Goal: Task Accomplishment & Management: Manage account settings

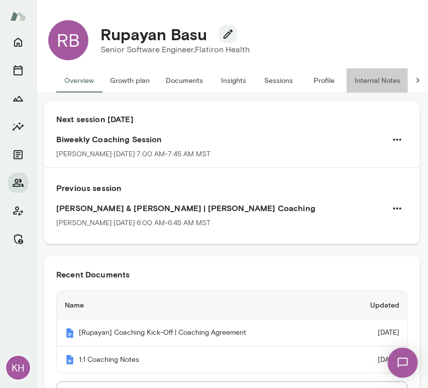
click at [386, 78] on button "Internal Notes" at bounding box center [377, 80] width 62 height 24
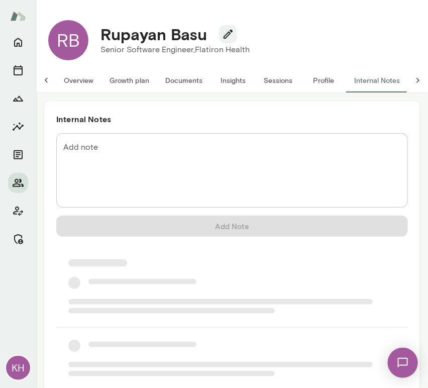
scroll to position [0, 8]
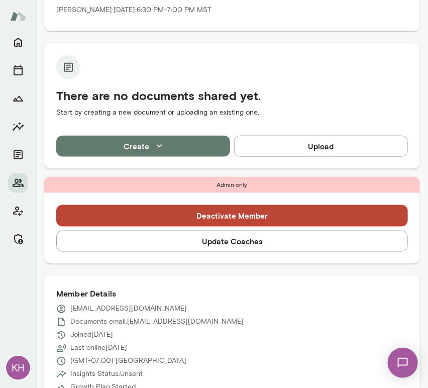
scroll to position [214, 0]
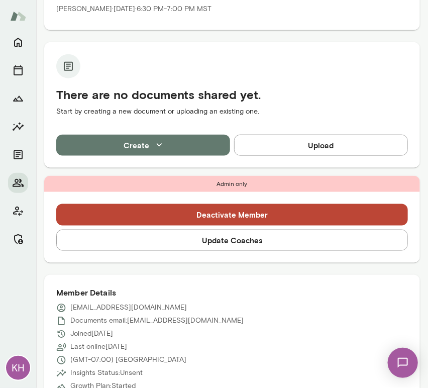
click at [219, 241] on button "Update Coaches" at bounding box center [232, 239] width 352 height 21
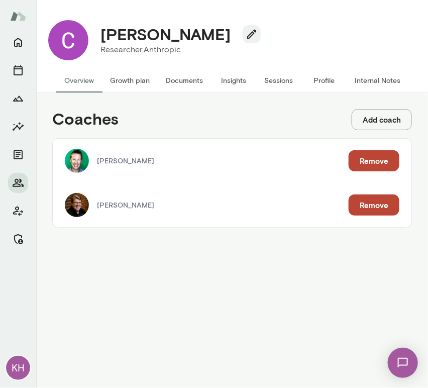
click at [368, 164] on button "Remove" at bounding box center [374, 160] width 51 height 21
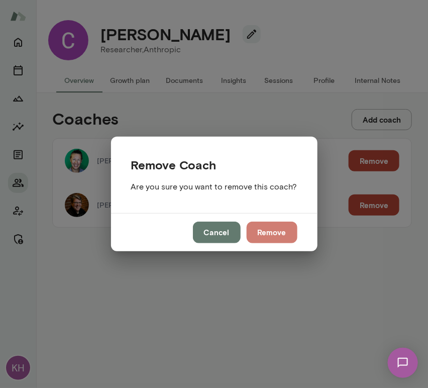
click at [285, 235] on button "Remove" at bounding box center [272, 231] width 51 height 21
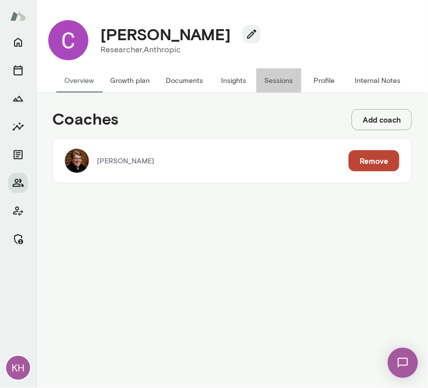
click at [283, 76] on button "Sessions" at bounding box center [278, 80] width 45 height 24
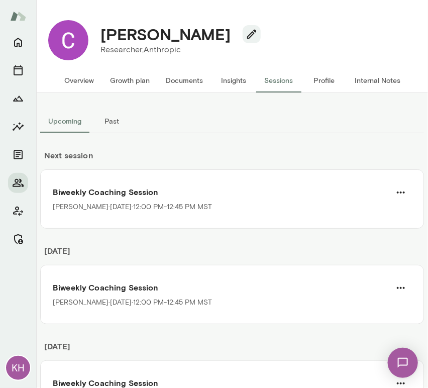
click at [78, 77] on button "Overview" at bounding box center [79, 80] width 46 height 24
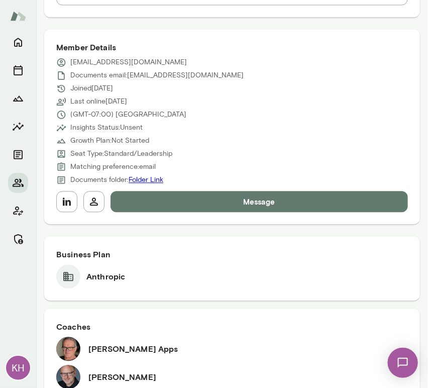
scroll to position [669, 0]
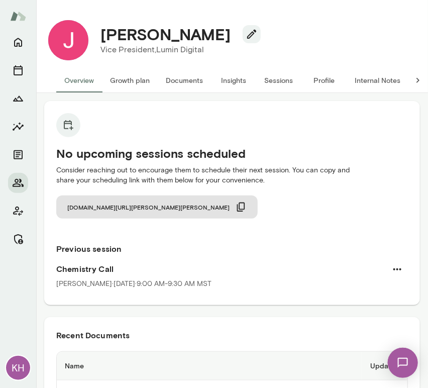
scroll to position [6, 0]
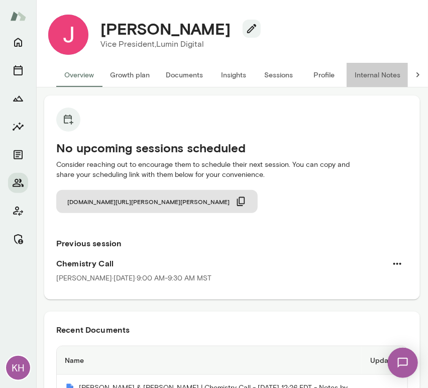
click at [382, 70] on button "Internal Notes" at bounding box center [377, 75] width 62 height 24
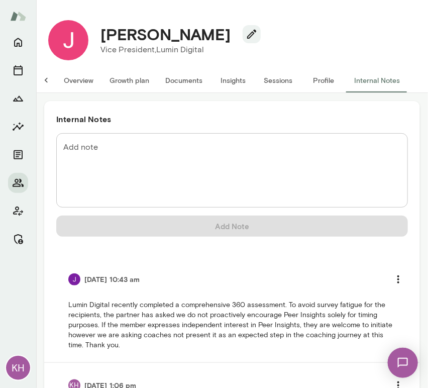
click at [74, 79] on button "Overview" at bounding box center [79, 80] width 46 height 24
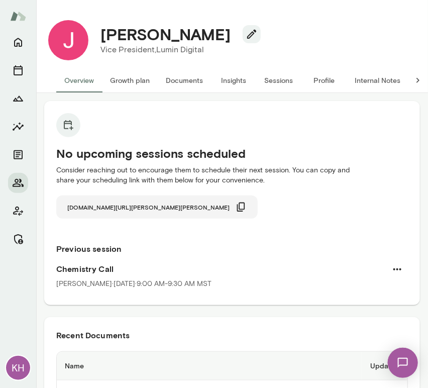
click at [237, 208] on icon "button" at bounding box center [241, 206] width 8 height 9
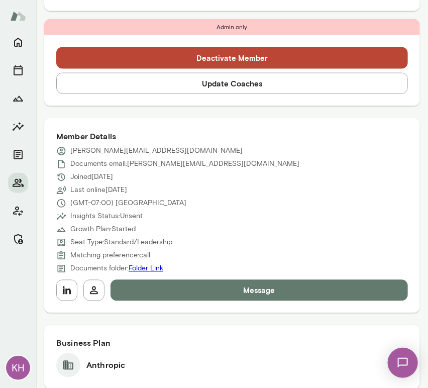
scroll to position [374, 0]
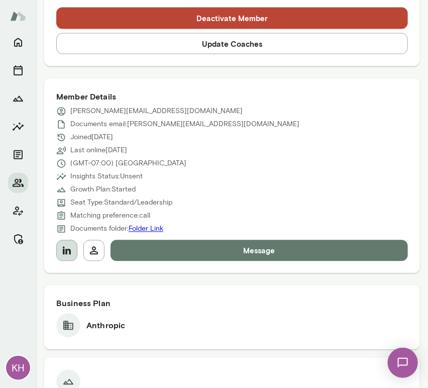
click at [64, 254] on icon "button" at bounding box center [67, 251] width 8 height 8
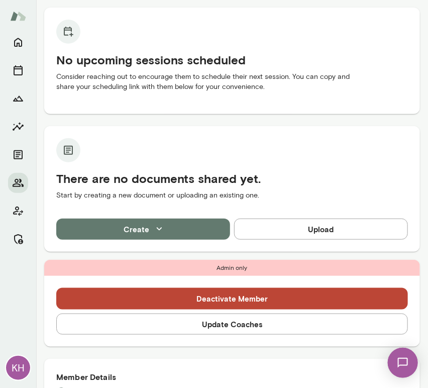
scroll to position [96, 0]
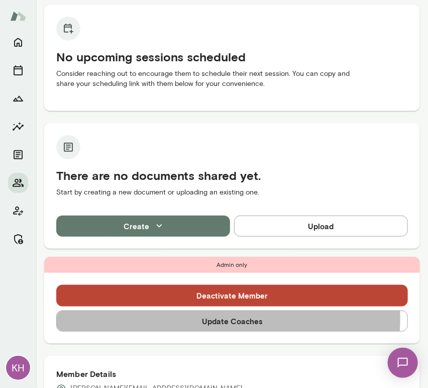
click at [185, 318] on button "Update Coaches" at bounding box center [232, 320] width 352 height 21
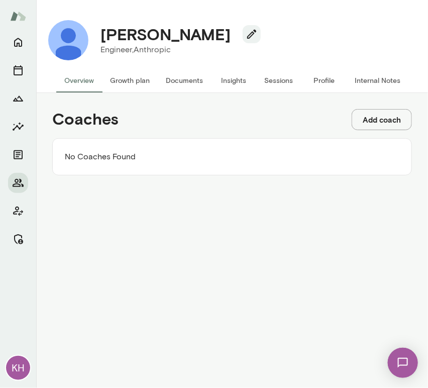
click at [382, 115] on button "Add coach" at bounding box center [382, 119] width 60 height 21
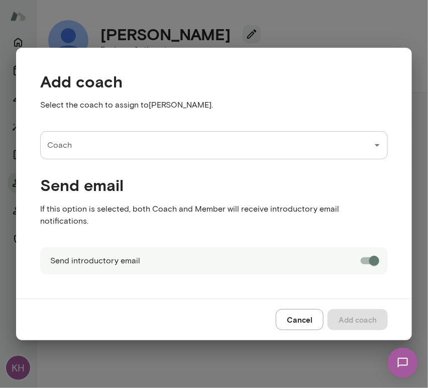
click at [150, 149] on input "Coach" at bounding box center [206, 145] width 323 height 19
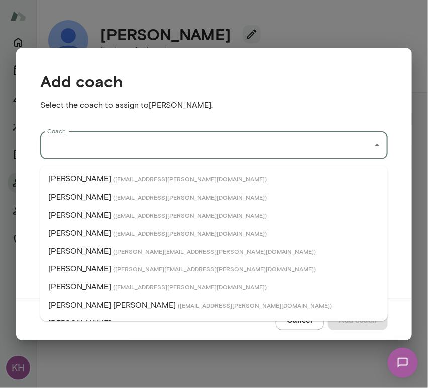
type input "*"
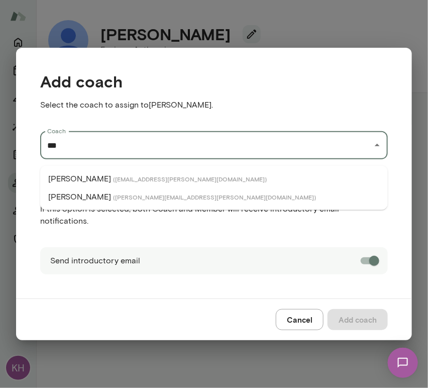
click at [126, 180] on span "( jeredodegard@mento.co )" at bounding box center [190, 179] width 154 height 8
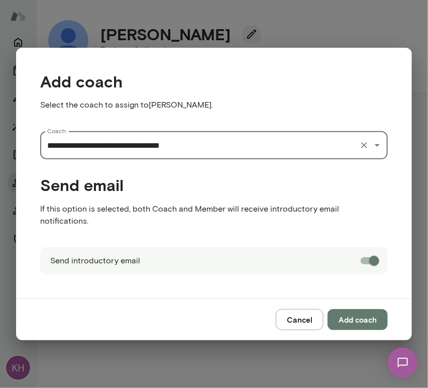
type input "**********"
click at [358, 312] on button "Add coach" at bounding box center [357, 319] width 60 height 21
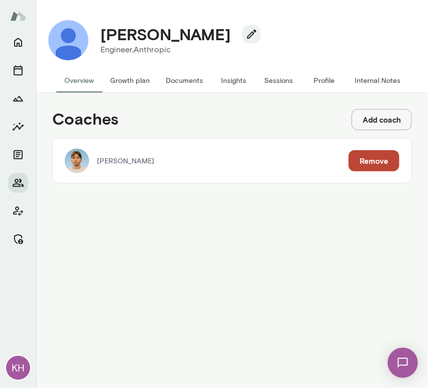
click at [370, 126] on button "Add coach" at bounding box center [382, 119] width 60 height 21
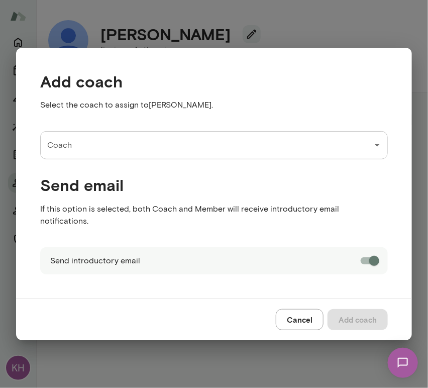
click at [160, 149] on input "Coach" at bounding box center [206, 145] width 323 height 19
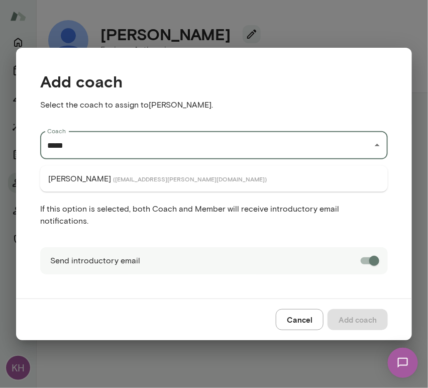
click at [160, 182] on li "Nancy Alsip ( nancyalsip@mento.co )" at bounding box center [214, 179] width 348 height 18
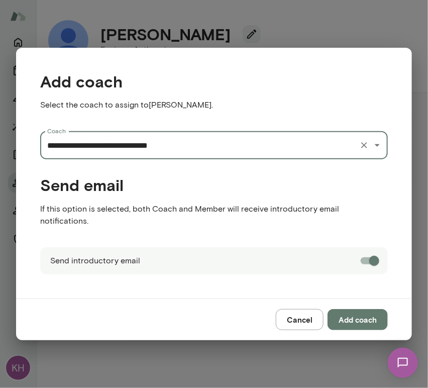
type input "**********"
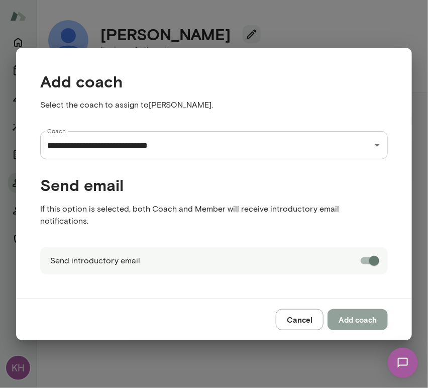
click at [368, 311] on button "Add coach" at bounding box center [357, 319] width 60 height 21
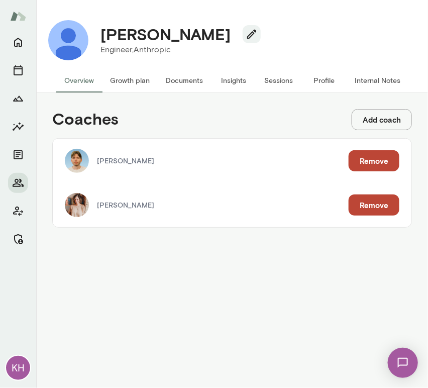
click at [276, 82] on button "Sessions" at bounding box center [278, 80] width 45 height 24
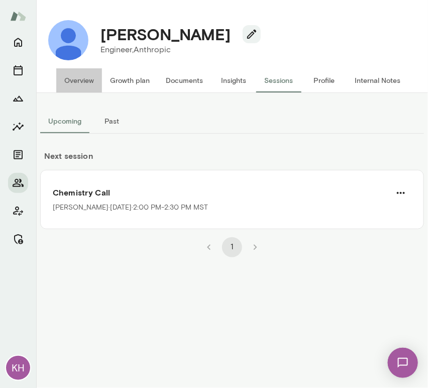
click at [74, 83] on button "Overview" at bounding box center [79, 80] width 46 height 24
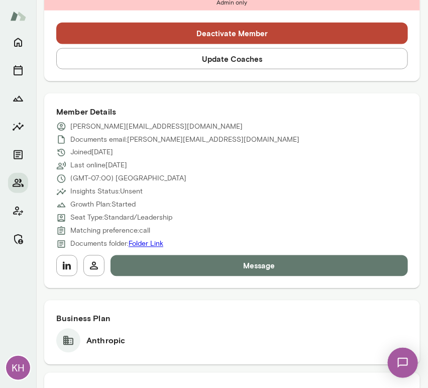
scroll to position [444, 0]
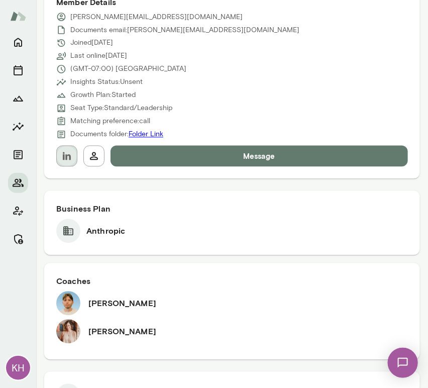
click at [63, 154] on icon "button" at bounding box center [67, 156] width 8 height 8
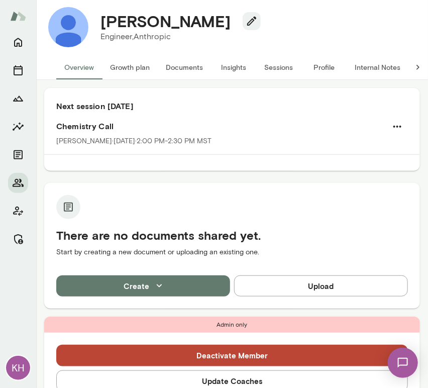
scroll to position [0, 0]
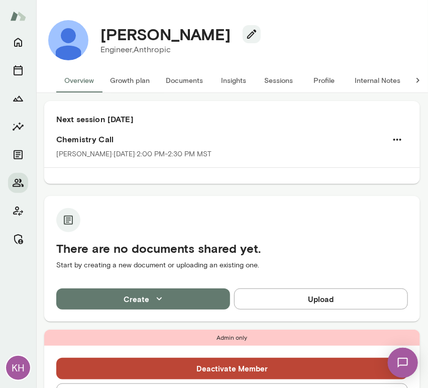
click at [284, 79] on button "Sessions" at bounding box center [278, 80] width 45 height 24
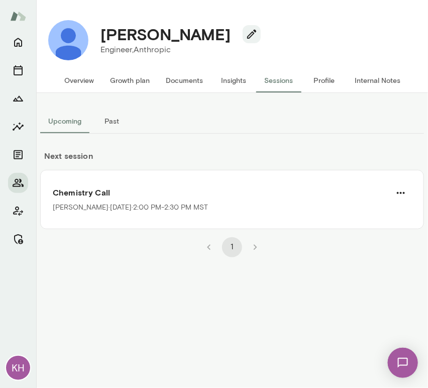
click at [115, 320] on div "Upcoming Past Next session Chemistry Call Nancy Alsip · Mon, Oct 13 · 2:00 PM-2…" at bounding box center [232, 240] width 392 height 295
click at [360, 84] on button "Internal Notes" at bounding box center [377, 80] width 62 height 24
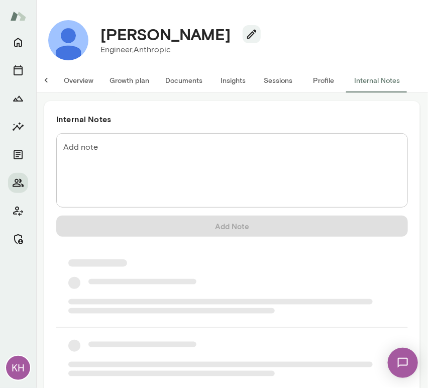
scroll to position [0, 8]
click at [208, 138] on div "* Add note" at bounding box center [232, 170] width 352 height 74
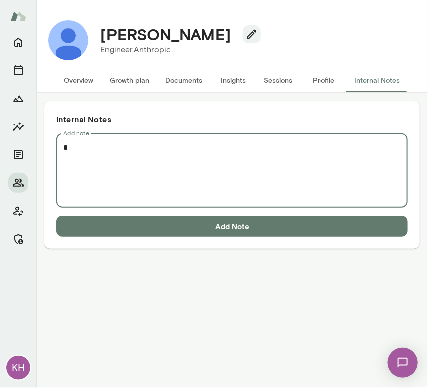
scroll to position [0, 0]
paste textarea "**********"
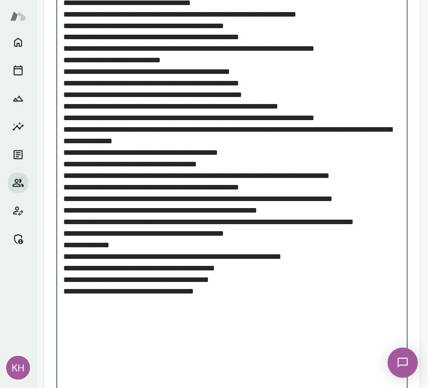
scroll to position [1474, 0]
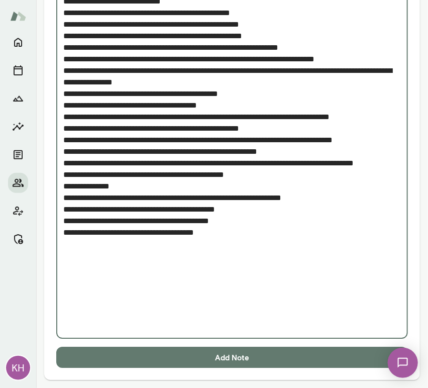
type textarea "**********"
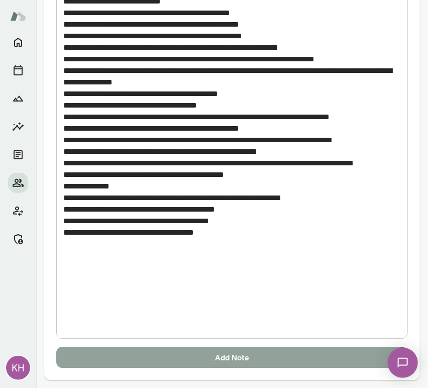
click at [171, 361] on button "Add Note" at bounding box center [232, 356] width 352 height 21
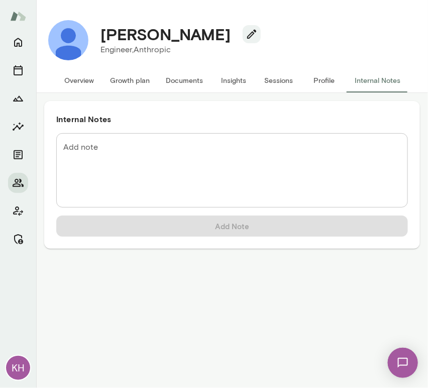
scroll to position [0, 0]
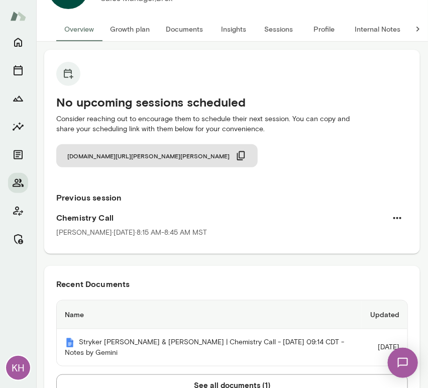
scroll to position [2, 0]
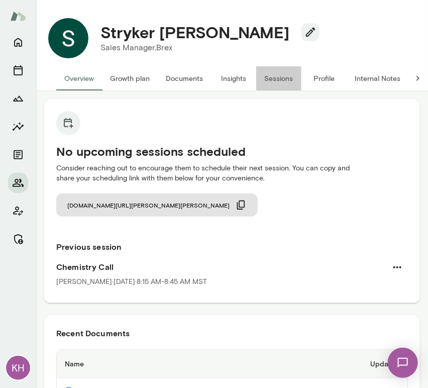
click at [277, 76] on button "Sessions" at bounding box center [278, 78] width 45 height 24
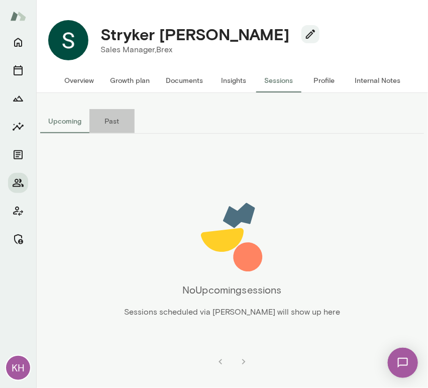
click at [110, 122] on button "Past" at bounding box center [111, 121] width 45 height 24
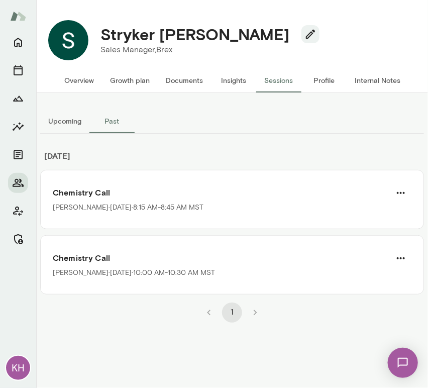
click at [63, 119] on button "Upcoming" at bounding box center [64, 121] width 49 height 24
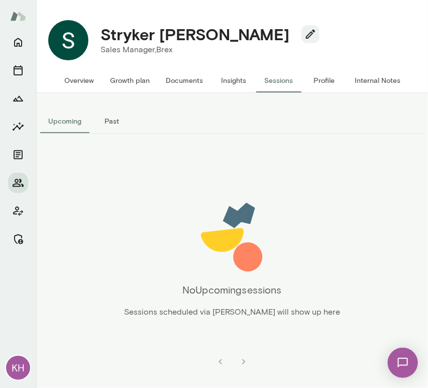
click at [73, 85] on button "Overview" at bounding box center [79, 80] width 46 height 24
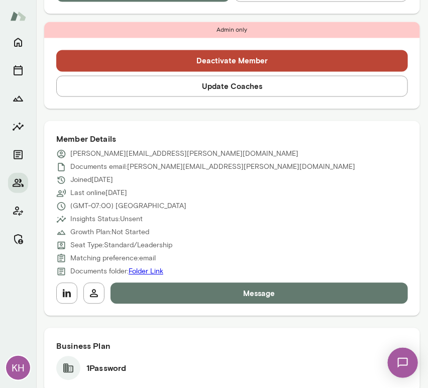
scroll to position [464, 0]
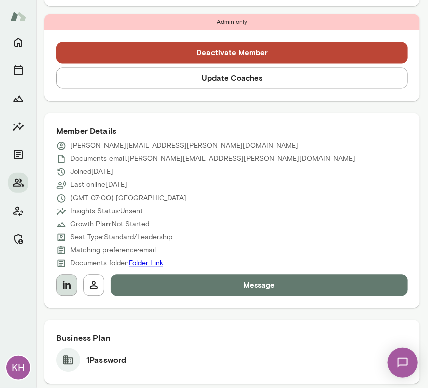
click at [62, 275] on button "button" at bounding box center [66, 285] width 21 height 21
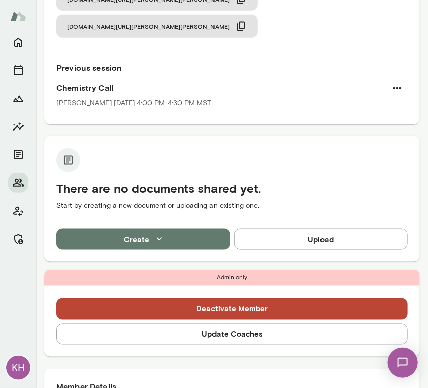
scroll to position [0, 0]
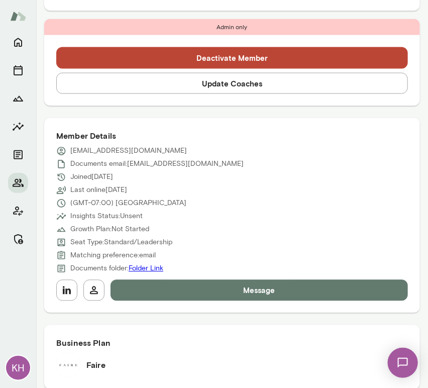
scroll to position [340, 0]
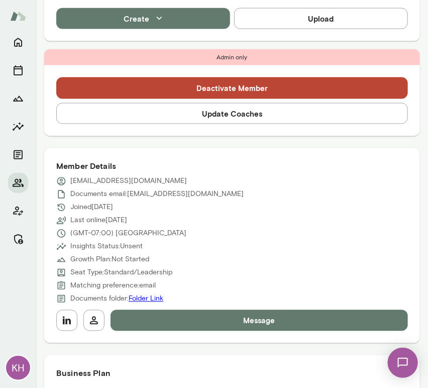
click at [152, 123] on button "Update Coaches" at bounding box center [232, 113] width 352 height 21
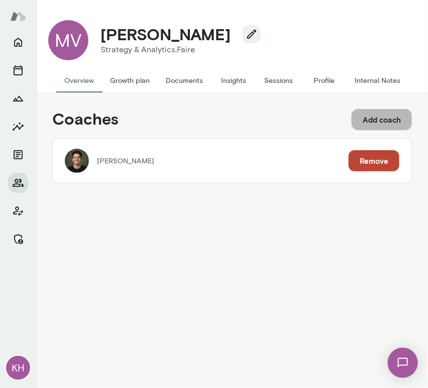
click at [398, 114] on button "Add coach" at bounding box center [382, 119] width 60 height 21
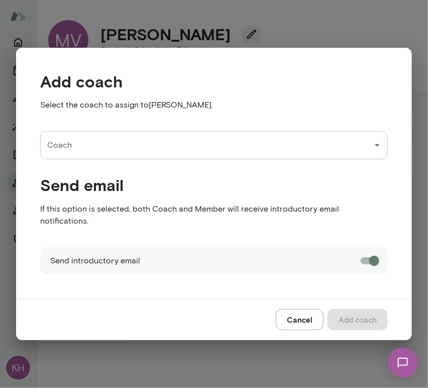
click at [207, 155] on input "Coach" at bounding box center [206, 145] width 323 height 19
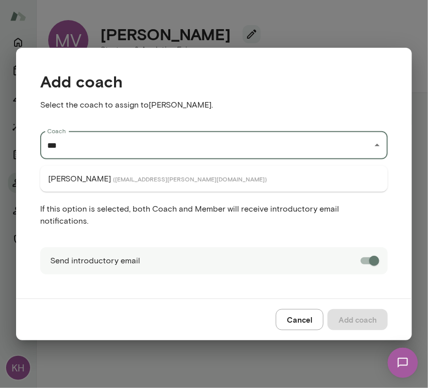
click at [153, 178] on span "( victorchan@mento.co )" at bounding box center [190, 179] width 154 height 8
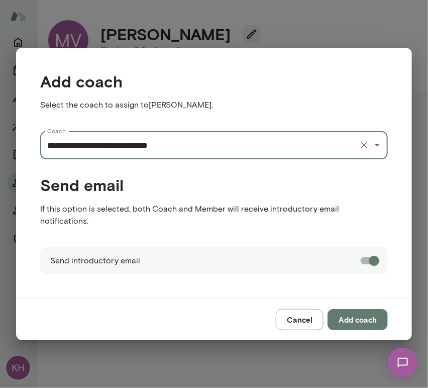
type input "**********"
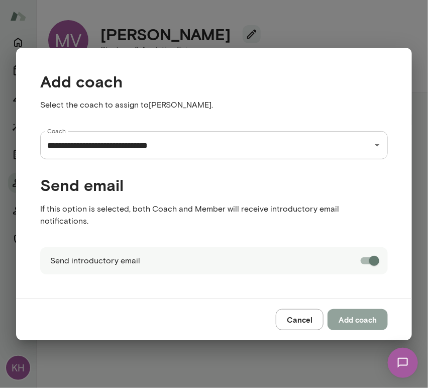
click at [355, 313] on button "Add coach" at bounding box center [357, 319] width 60 height 21
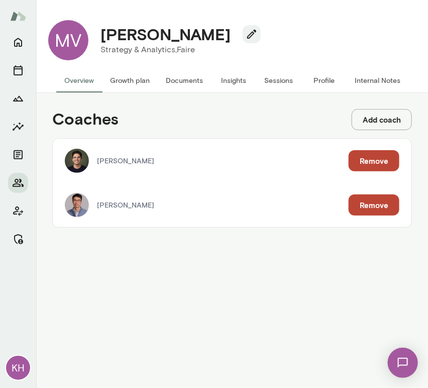
click at [362, 119] on button "Add coach" at bounding box center [382, 119] width 60 height 21
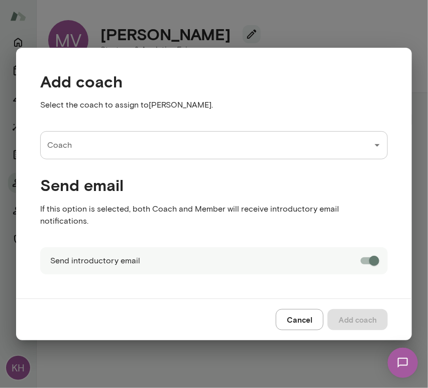
click at [143, 155] on input "Coach" at bounding box center [206, 145] width 323 height 19
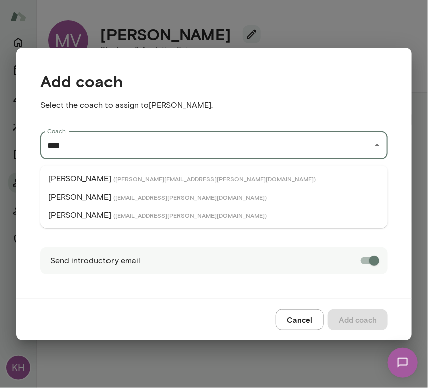
click at [113, 196] on span "( marklazen@mento.co )" at bounding box center [190, 197] width 154 height 8
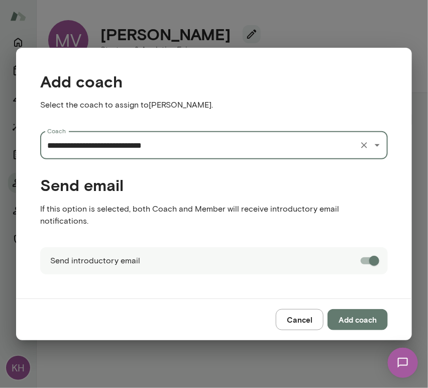
type input "**********"
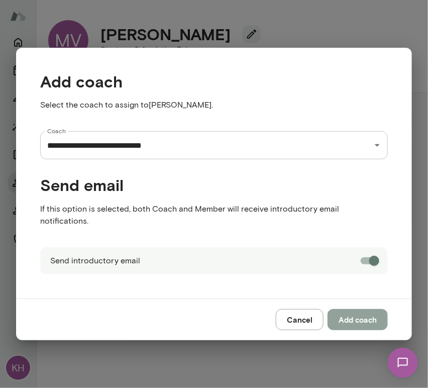
click at [356, 314] on button "Add coach" at bounding box center [357, 319] width 60 height 21
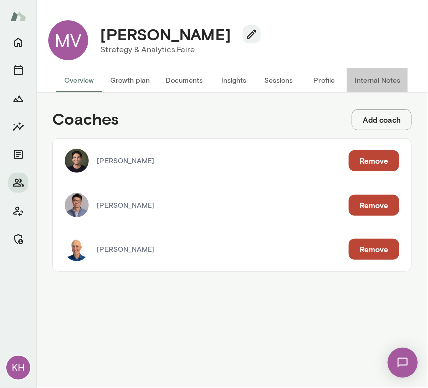
click at [381, 78] on button "Internal Notes" at bounding box center [377, 80] width 62 height 24
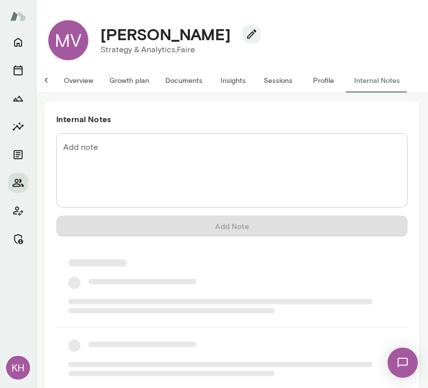
scroll to position [0, 8]
click at [141, 129] on div "Internal Notes Add note * Add note Add Note" at bounding box center [232, 283] width 376 height 364
click at [139, 139] on div "* Add note" at bounding box center [232, 170] width 352 height 74
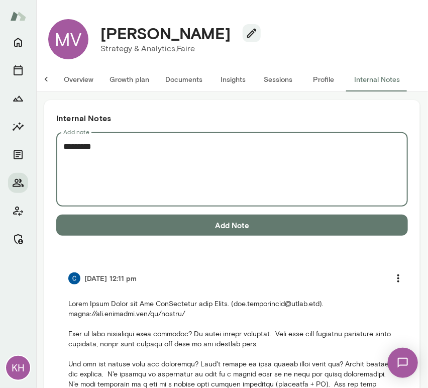
scroll to position [0, 0]
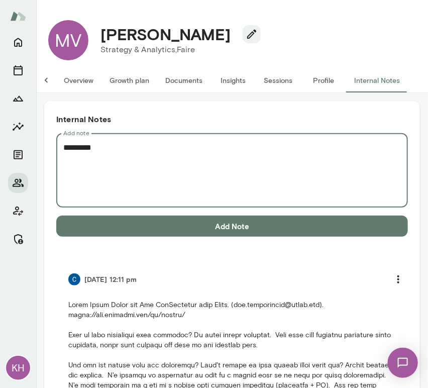
click at [88, 165] on textarea "*********" at bounding box center [227, 171] width 329 height 58
click at [108, 155] on textarea "*********" at bounding box center [227, 171] width 329 height 58
paste textarea "**********"
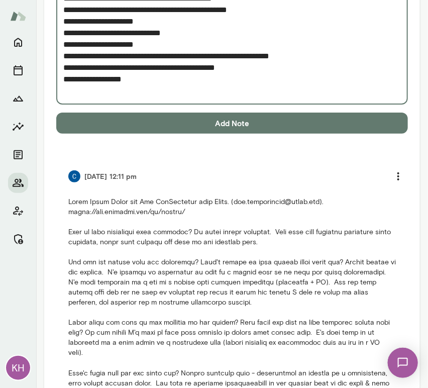
scroll to position [957, 0]
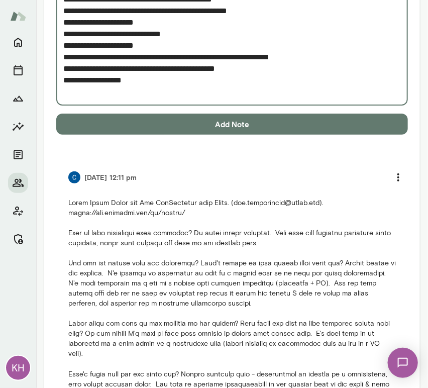
type textarea "**********"
click at [133, 122] on button "Add Note" at bounding box center [232, 123] width 352 height 21
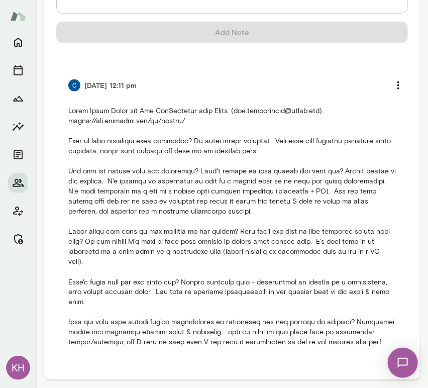
scroll to position [193, 0]
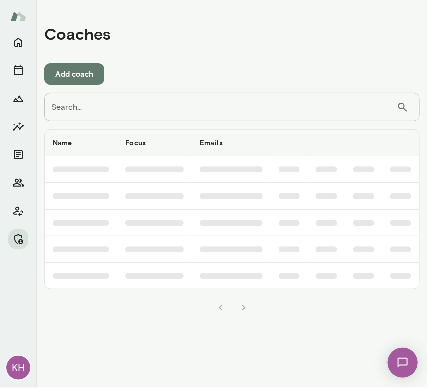
click at [275, 105] on input "Search..." at bounding box center [220, 107] width 353 height 28
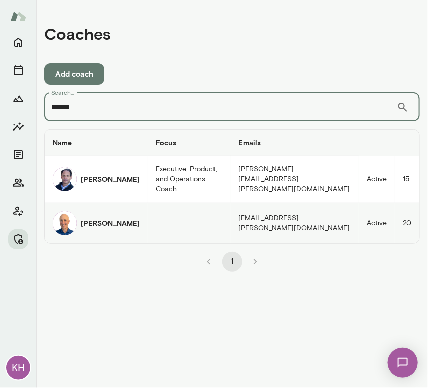
type input "******"
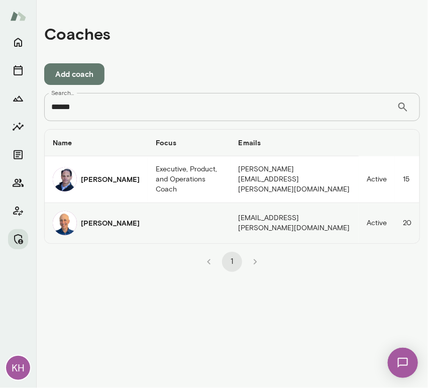
click at [98, 218] on h6 "[PERSON_NAME]" at bounding box center [110, 223] width 59 height 10
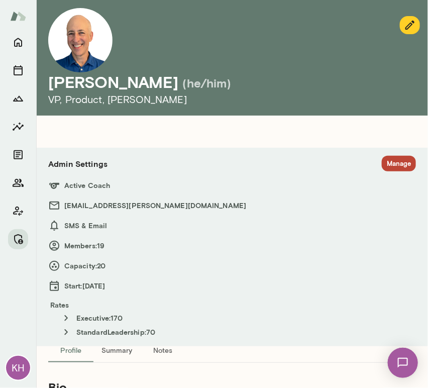
click at [385, 160] on button "Manage" at bounding box center [399, 164] width 34 height 16
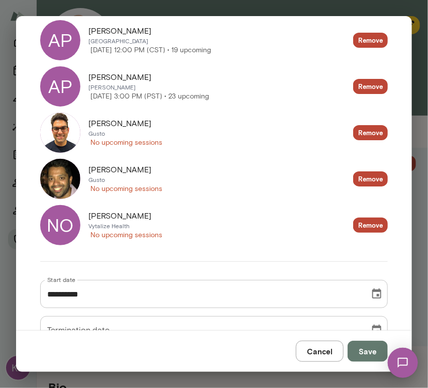
scroll to position [910, 0]
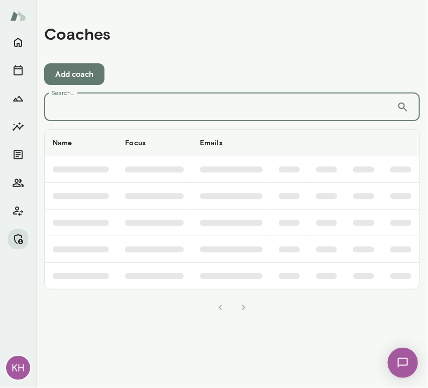
click at [90, 112] on input "Search..." at bounding box center [220, 107] width 353 height 28
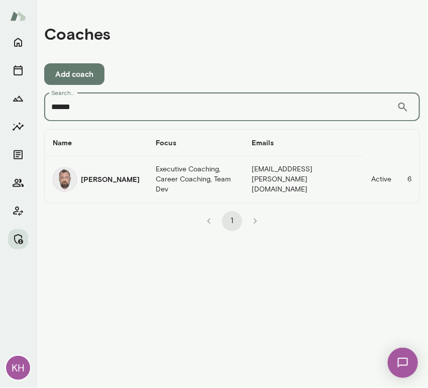
type input "******"
click at [125, 192] on td "Andrii Dehtiarov" at bounding box center [96, 179] width 103 height 46
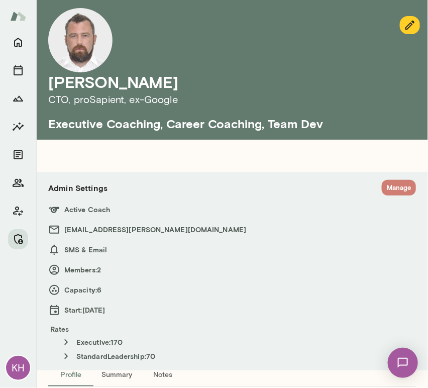
click at [394, 191] on button "Manage" at bounding box center [399, 188] width 34 height 16
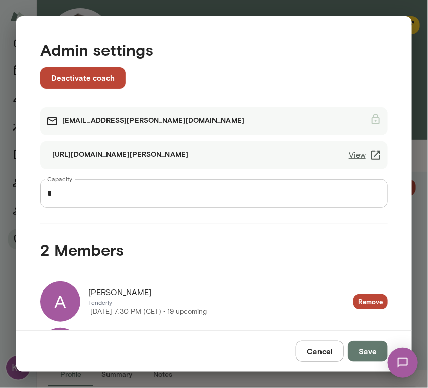
scroll to position [66, 0]
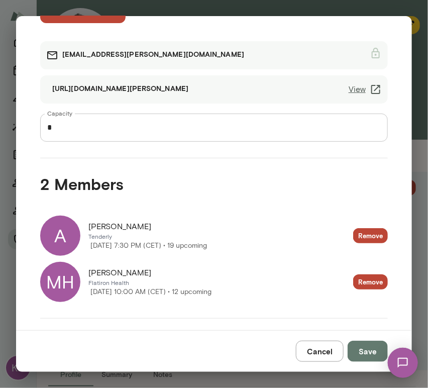
click at [72, 280] on div "MH" at bounding box center [60, 282] width 40 height 40
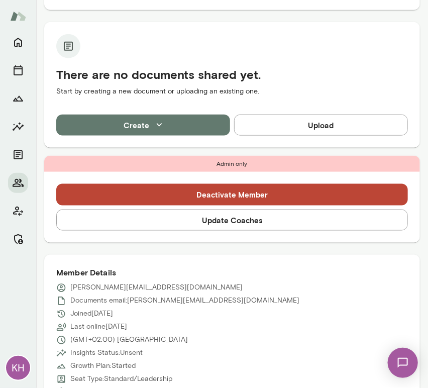
scroll to position [382, 0]
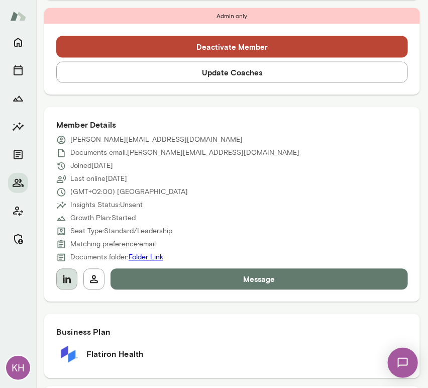
click at [64, 278] on icon "button" at bounding box center [67, 279] width 8 height 8
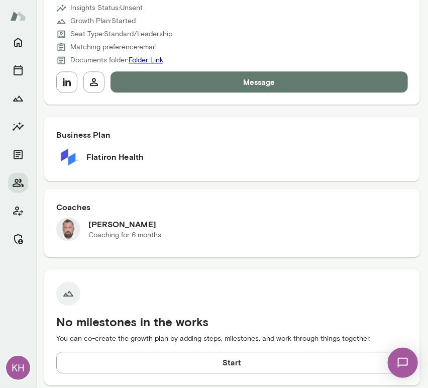
scroll to position [0, 0]
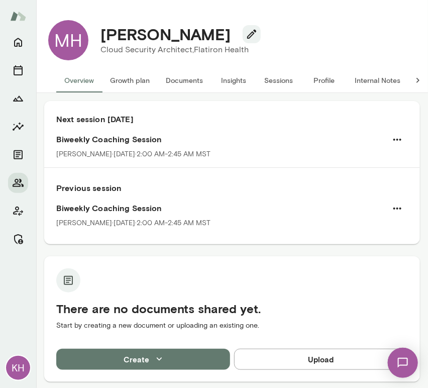
drag, startPoint x: 253, startPoint y: 34, endPoint x: 91, endPoint y: 44, distance: 161.5
click at [91, 44] on div "Maximilian Hertstein Cloud Security Architect, Flatiron Health" at bounding box center [176, 40] width 176 height 31
copy h4 "Maximilian Hertstein"
click at [362, 77] on button "Internal Notes" at bounding box center [377, 80] width 62 height 24
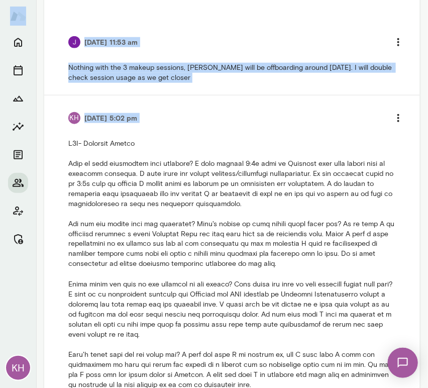
scroll to position [370, 0]
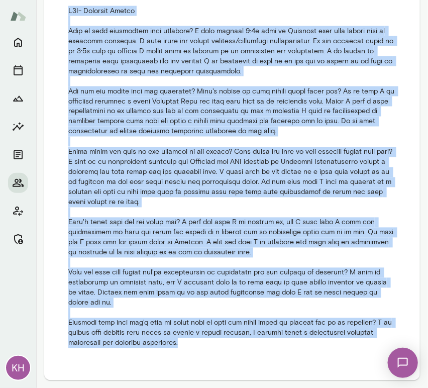
drag, startPoint x: 67, startPoint y: 232, endPoint x: 204, endPoint y: 351, distance: 181.5
click at [204, 351] on li "KH 4/10/25 at 5:02 pm" at bounding box center [232, 161] width 352 height 397
click at [89, 92] on p at bounding box center [231, 177] width 327 height 342
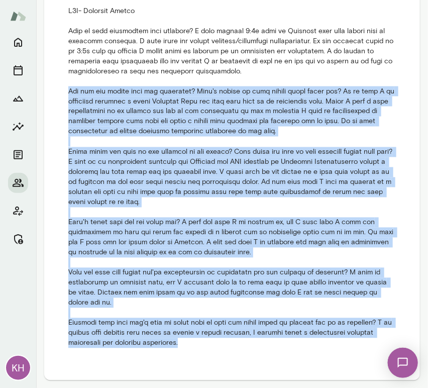
drag, startPoint x: 68, startPoint y: 91, endPoint x: 193, endPoint y: 357, distance: 293.2
click at [193, 357] on li "KH 4/10/25 at 5:02 pm" at bounding box center [232, 161] width 352 height 397
copy p "How are you liking your job currently? What's taking up your mental space right…"
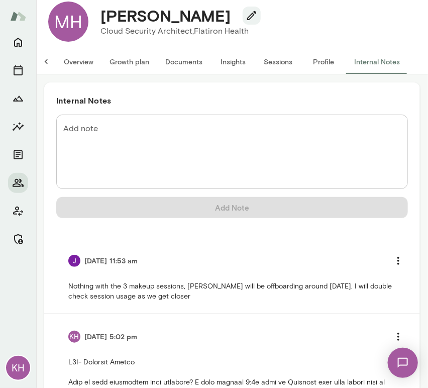
scroll to position [17, 0]
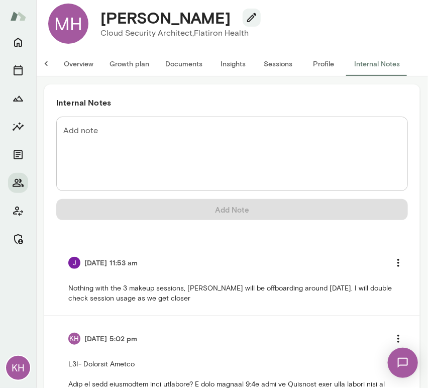
drag, startPoint x: 252, startPoint y: 14, endPoint x: 101, endPoint y: 15, distance: 150.7
click at [101, 15] on h4 "Maximilian Hertstein" at bounding box center [165, 17] width 130 height 19
copy h4 "Maximilian Hertstein"
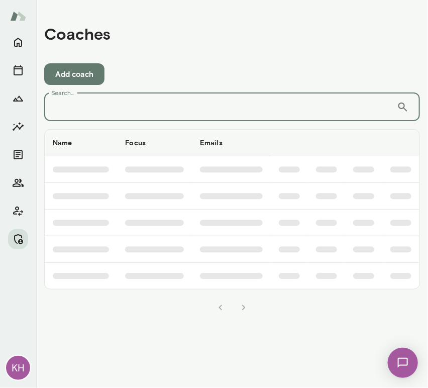
click at [157, 105] on input "Search..." at bounding box center [220, 107] width 353 height 28
type input "*****"
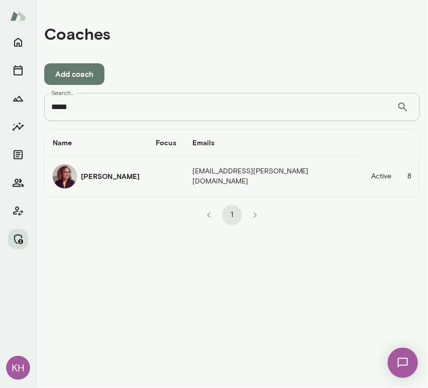
click at [99, 171] on h6 "[PERSON_NAME]" at bounding box center [110, 176] width 59 height 10
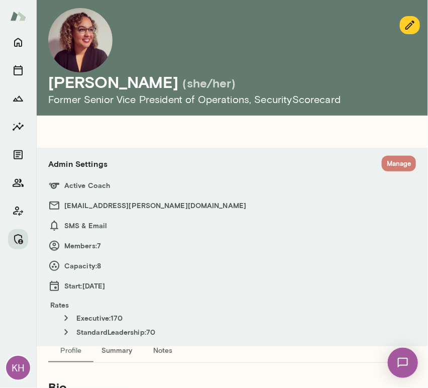
click at [382, 164] on button "Manage" at bounding box center [399, 164] width 34 height 16
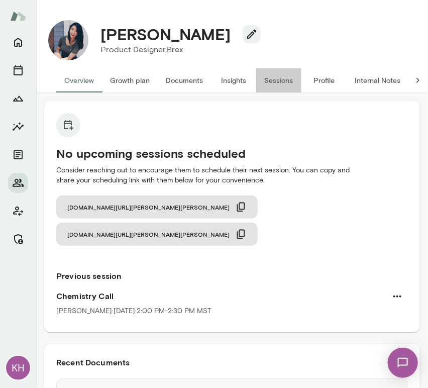
click at [277, 79] on button "Sessions" at bounding box center [278, 80] width 45 height 24
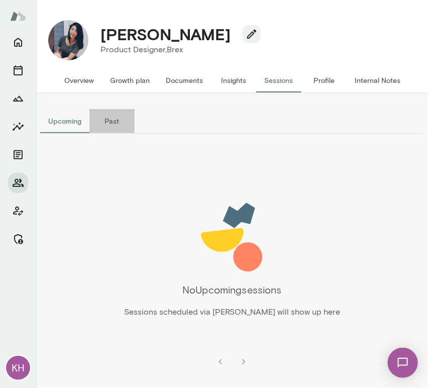
click at [110, 121] on button "Past" at bounding box center [111, 121] width 45 height 24
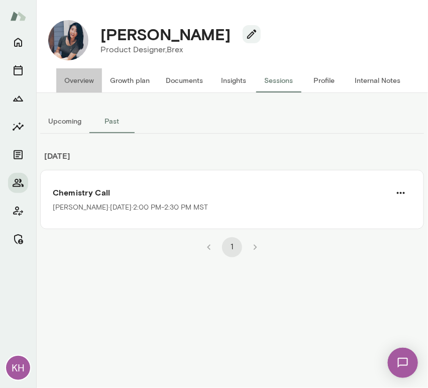
click at [85, 87] on button "Overview" at bounding box center [79, 80] width 46 height 24
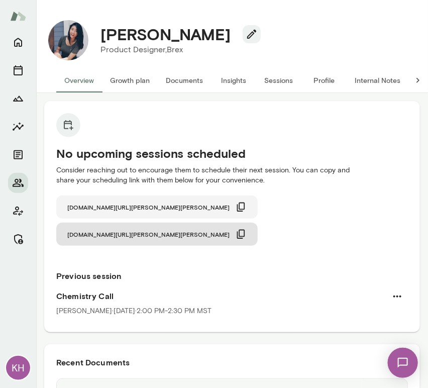
click at [237, 206] on icon "button" at bounding box center [241, 206] width 8 height 9
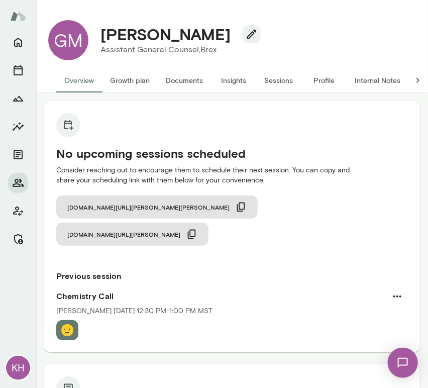
scroll to position [3, 0]
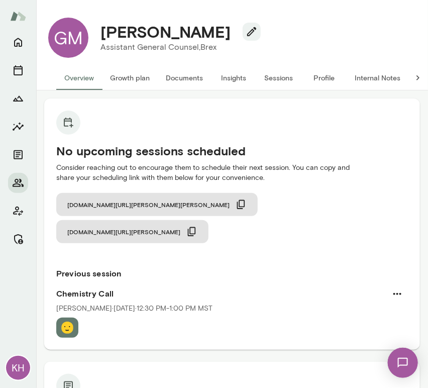
click at [282, 74] on button "Sessions" at bounding box center [278, 78] width 45 height 24
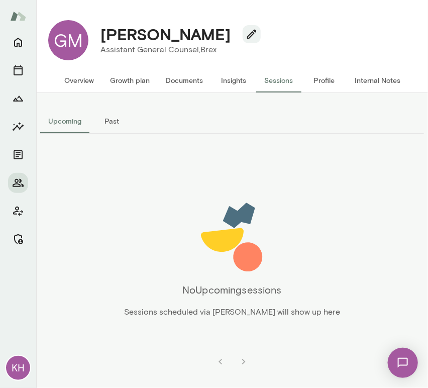
click at [79, 77] on button "Overview" at bounding box center [79, 80] width 46 height 24
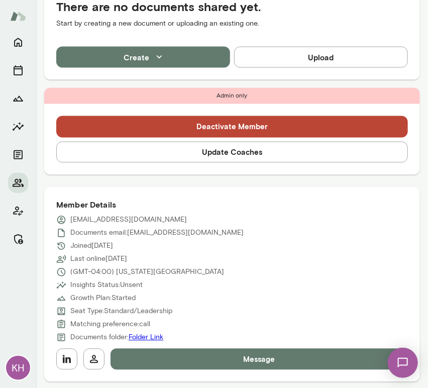
scroll to position [408, 0]
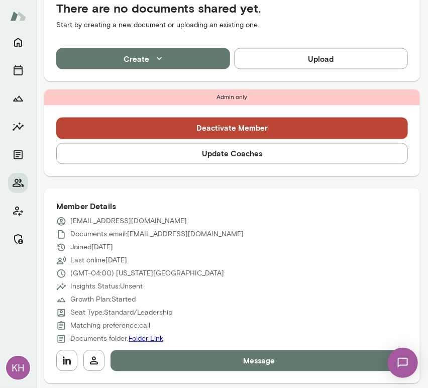
click at [175, 143] on button "Update Coaches" at bounding box center [232, 153] width 352 height 21
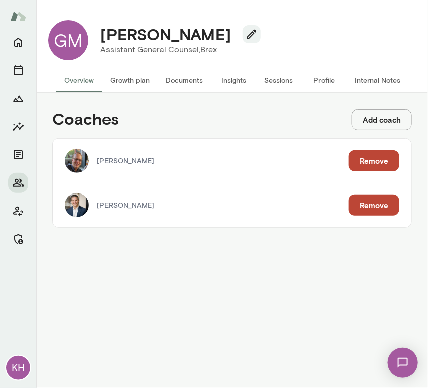
click at [366, 201] on button "Remove" at bounding box center [374, 204] width 51 height 21
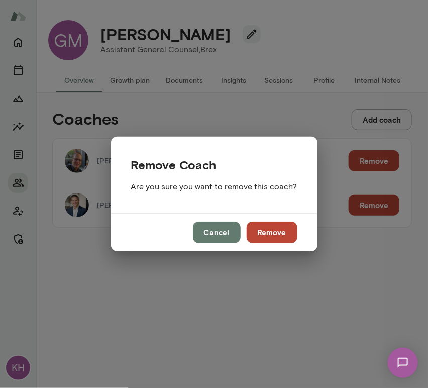
click at [270, 228] on button "Remove" at bounding box center [272, 231] width 51 height 21
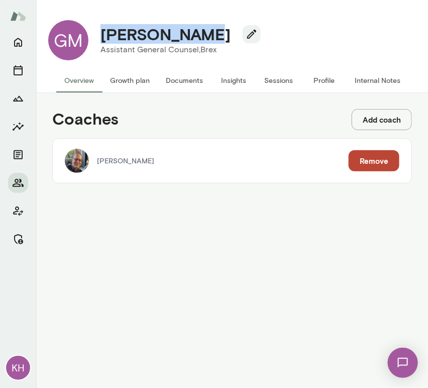
drag, startPoint x: 206, startPoint y: 37, endPoint x: 94, endPoint y: 39, distance: 111.5
click at [94, 39] on div "Gavin Murphy" at bounding box center [176, 34] width 168 height 19
copy h4 "Gavin Murphy"
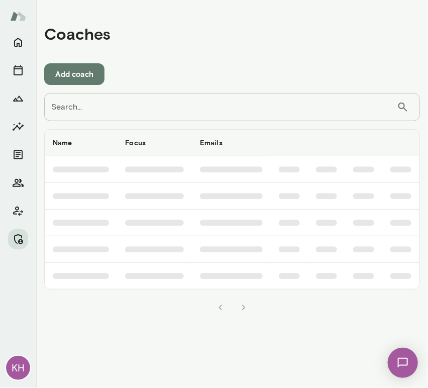
click at [235, 110] on input "Search..." at bounding box center [220, 107] width 353 height 28
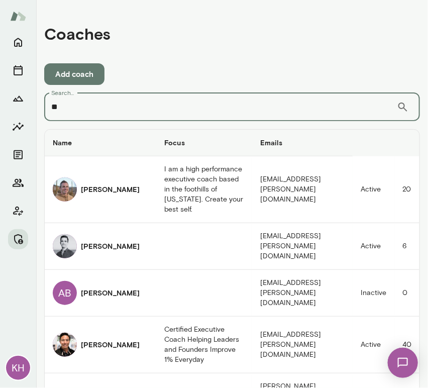
type input "*"
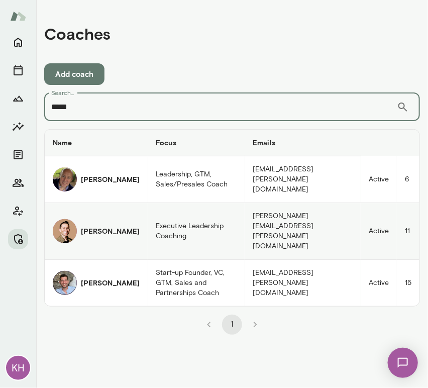
type input "*****"
click at [71, 219] on img "coaches table" at bounding box center [65, 231] width 24 height 24
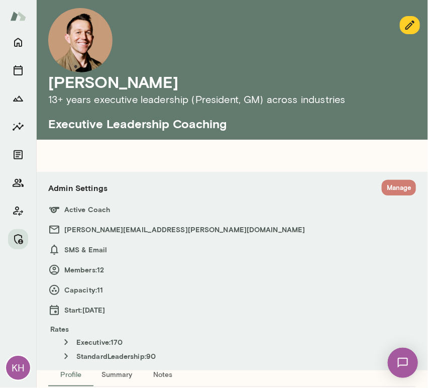
click at [392, 185] on button "Manage" at bounding box center [399, 188] width 34 height 16
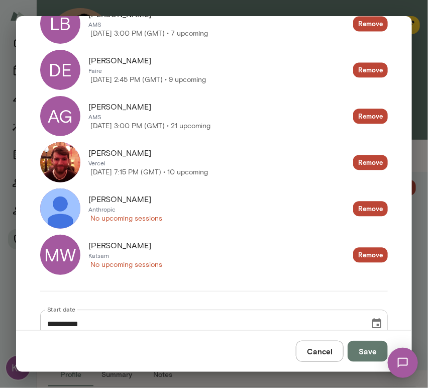
scroll to position [556, 0]
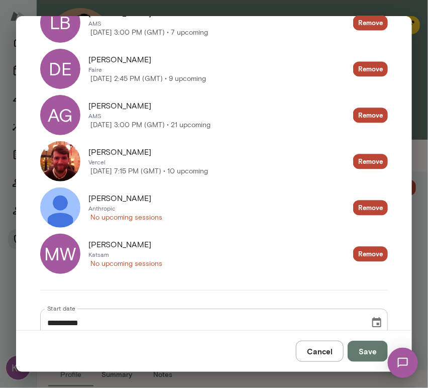
click at [321, 357] on button "Cancel" at bounding box center [320, 350] width 48 height 21
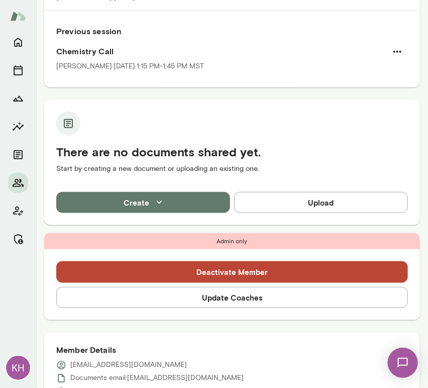
scroll to position [160, 0]
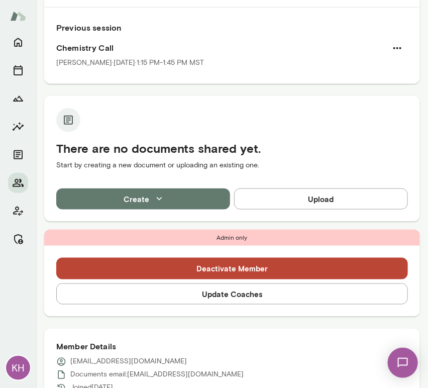
click at [213, 293] on button "Update Coaches" at bounding box center [232, 293] width 352 height 21
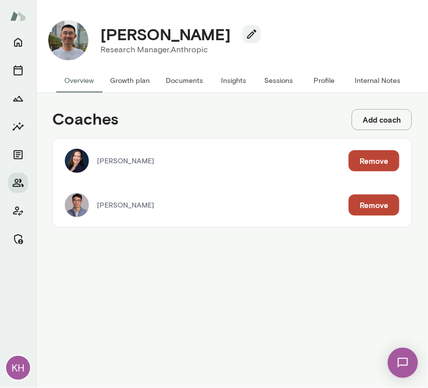
click at [372, 165] on button "Remove" at bounding box center [374, 160] width 51 height 21
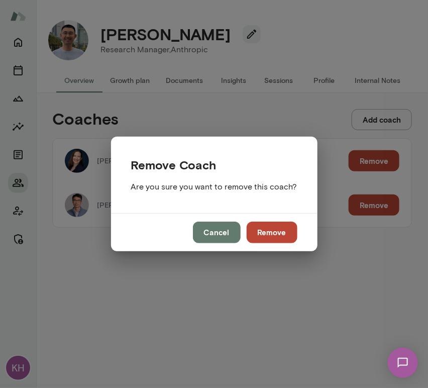
click at [265, 235] on button "Remove" at bounding box center [272, 231] width 51 height 21
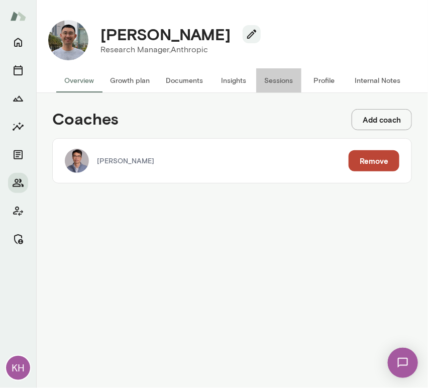
click at [273, 79] on button "Sessions" at bounding box center [278, 80] width 45 height 24
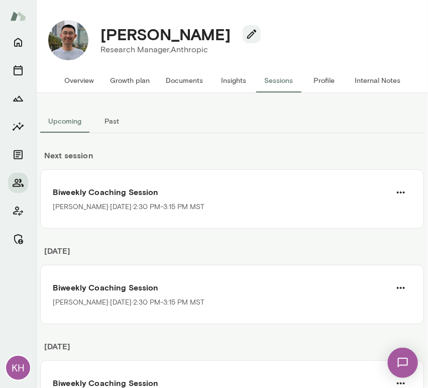
click at [116, 121] on button "Past" at bounding box center [111, 121] width 45 height 24
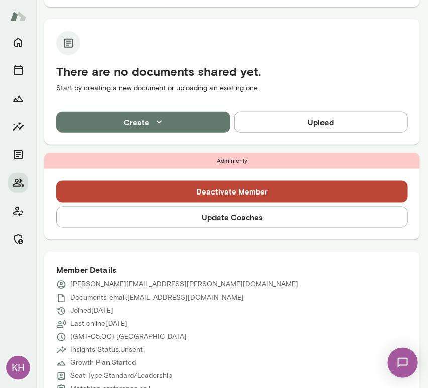
scroll to position [201, 0]
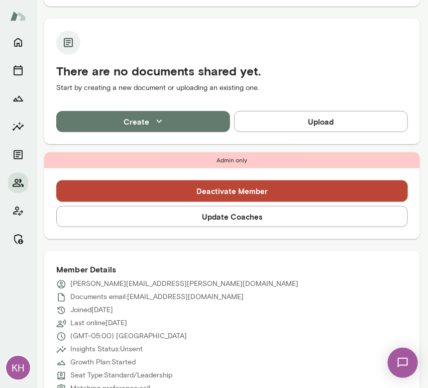
click at [198, 212] on button "Update Coaches" at bounding box center [232, 216] width 352 height 21
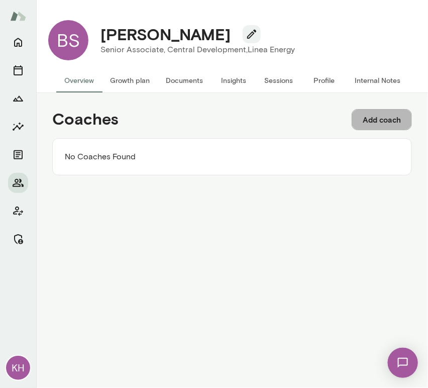
click at [384, 118] on button "Add coach" at bounding box center [382, 119] width 60 height 21
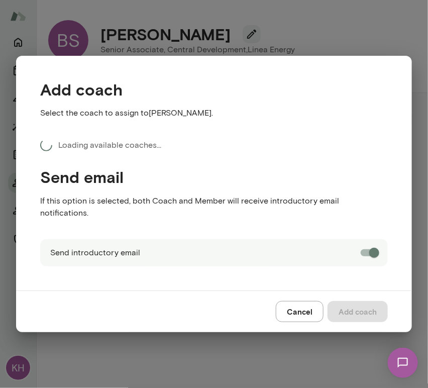
click at [86, 151] on p "Loading available coaches…" at bounding box center [109, 145] width 103 height 12
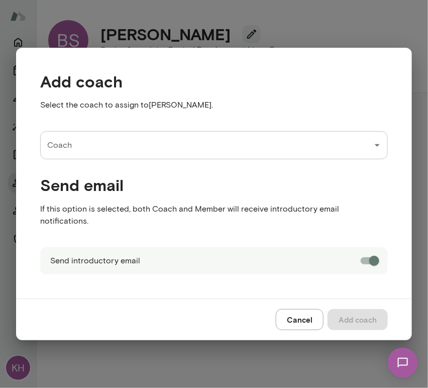
click at [129, 149] on input "Coach" at bounding box center [206, 145] width 323 height 19
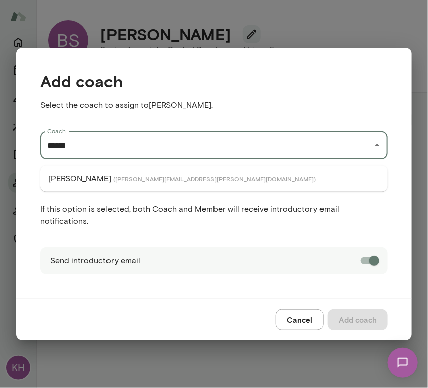
click at [115, 175] on span "( [PERSON_NAME][EMAIL_ADDRESS][PERSON_NAME][DOMAIN_NAME] )" at bounding box center [214, 179] width 203 height 8
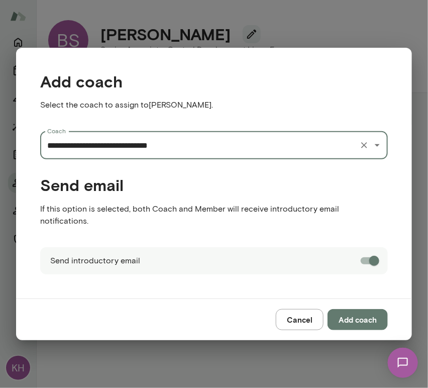
type input "**********"
click at [356, 309] on button "Add coach" at bounding box center [357, 319] width 60 height 21
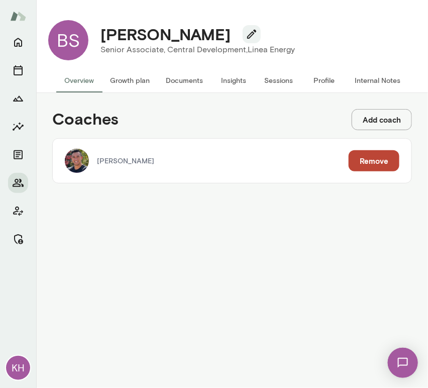
click at [367, 124] on button "Add coach" at bounding box center [382, 119] width 60 height 21
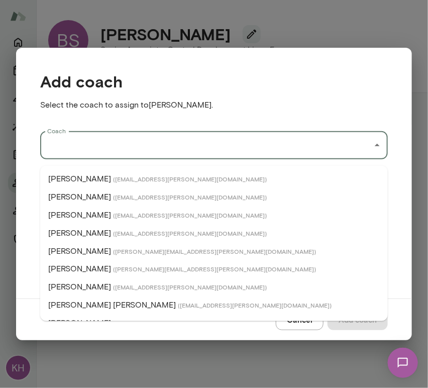
click at [144, 150] on input "Coach" at bounding box center [206, 145] width 323 height 19
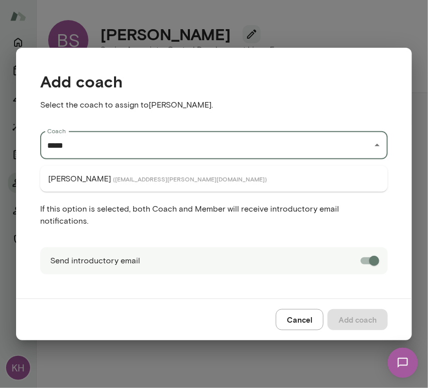
click at [145, 179] on span "( [EMAIL_ADDRESS][PERSON_NAME][DOMAIN_NAME] )" at bounding box center [190, 179] width 154 height 8
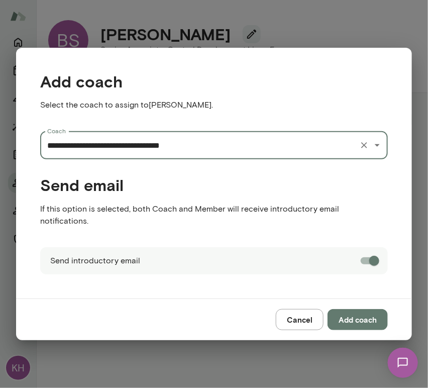
type input "**********"
click at [346, 314] on button "Add coach" at bounding box center [357, 319] width 60 height 21
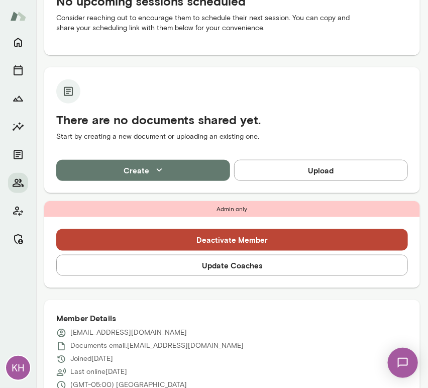
scroll to position [153, 0]
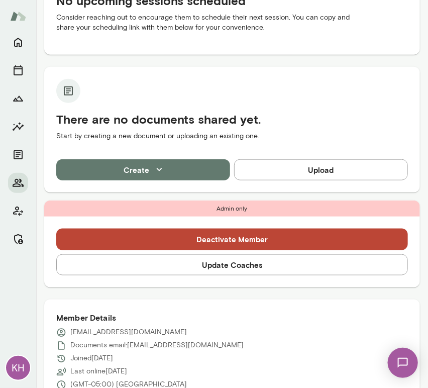
click at [147, 269] on button "Update Coaches" at bounding box center [232, 264] width 352 height 21
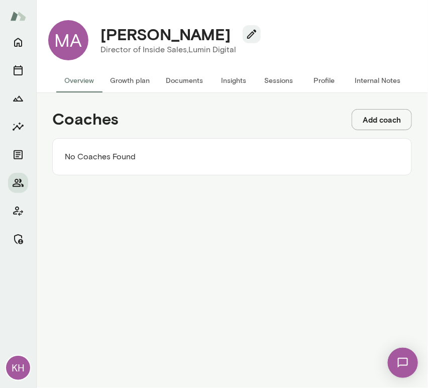
click at [392, 117] on button "Add coach" at bounding box center [382, 119] width 60 height 21
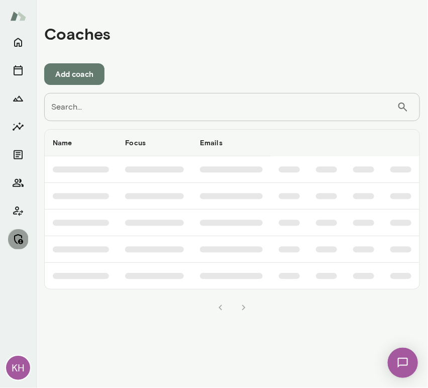
click at [16, 238] on icon "Manage" at bounding box center [18, 239] width 12 height 12
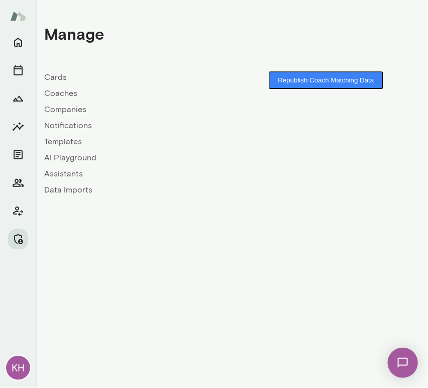
click at [52, 95] on link "Coaches" at bounding box center [138, 93] width 188 height 12
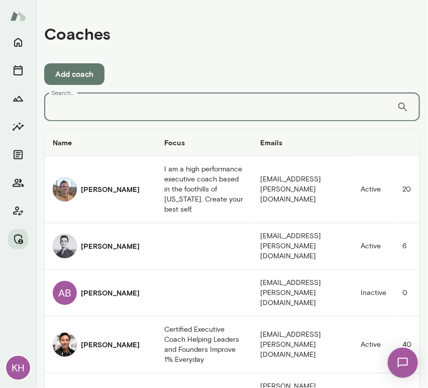
click at [64, 105] on input "Search..." at bounding box center [220, 107] width 353 height 28
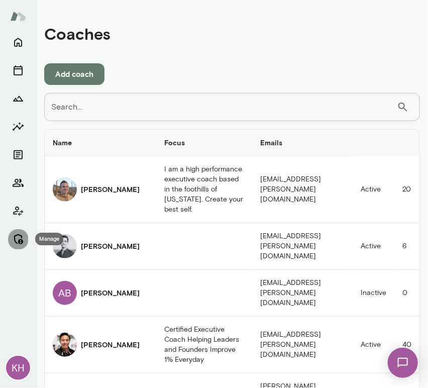
click at [22, 247] on button "Manage" at bounding box center [18, 239] width 20 height 20
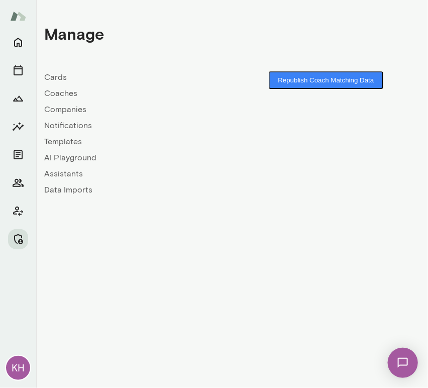
click at [64, 109] on link "Companies" at bounding box center [138, 109] width 188 height 12
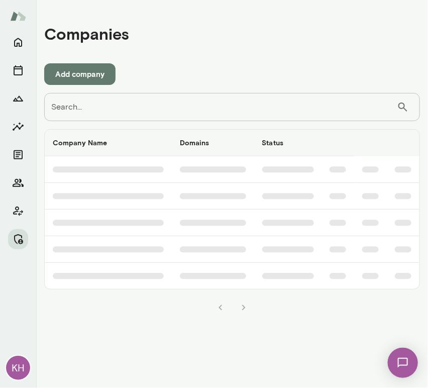
click at [79, 108] on input "Search..." at bounding box center [220, 107] width 353 height 28
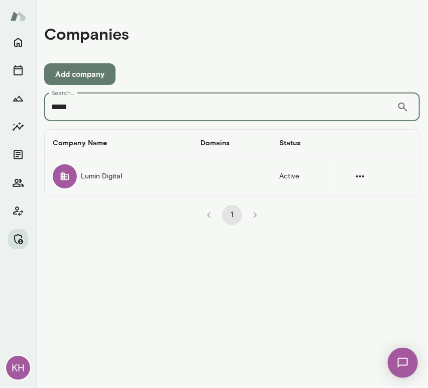
type input "*****"
click at [72, 171] on div "companies table" at bounding box center [65, 176] width 24 height 24
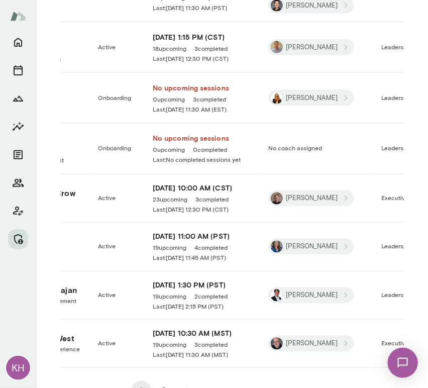
scroll to position [1331, 0]
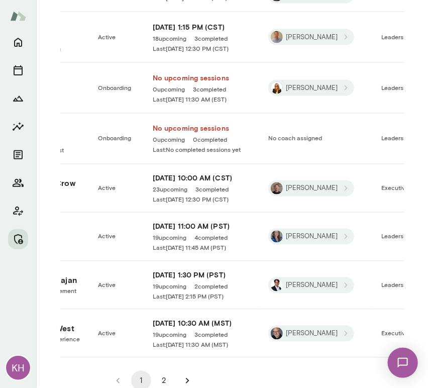
click at [157, 371] on button "2" at bounding box center [164, 381] width 20 height 20
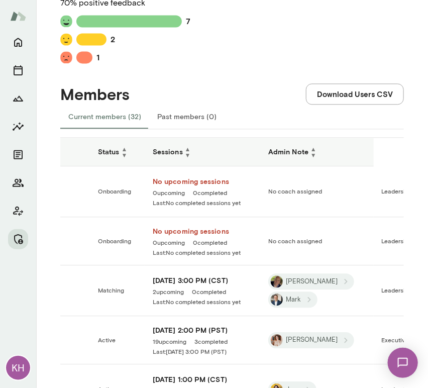
scroll to position [941, 0]
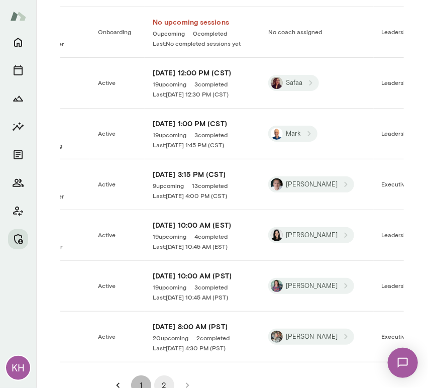
click at [139, 375] on button "1" at bounding box center [141, 385] width 20 height 20
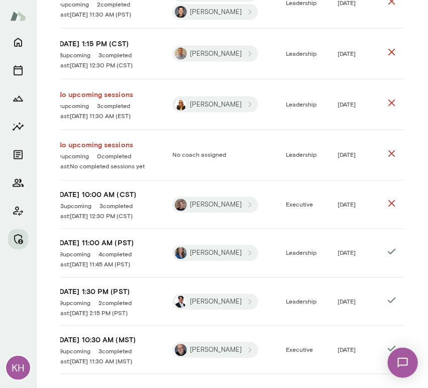
scroll to position [1331, 0]
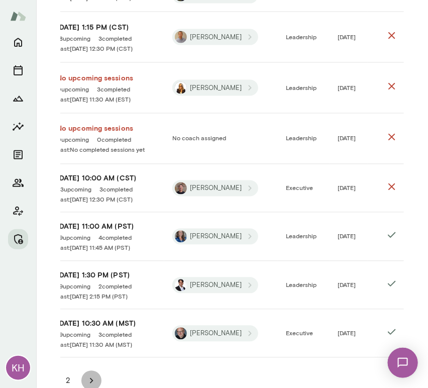
click at [88, 375] on icon "Go to next page" at bounding box center [91, 380] width 11 height 11
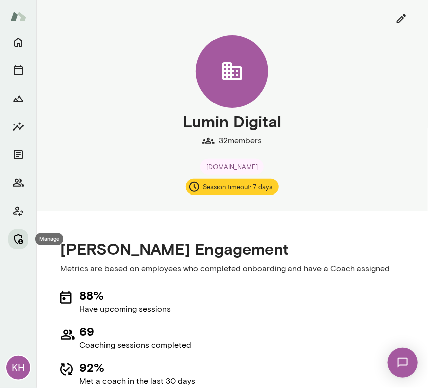
click at [20, 242] on icon "Manage" at bounding box center [18, 239] width 12 height 12
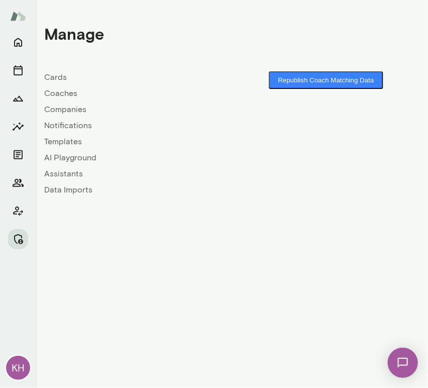
click at [58, 88] on link "Coaches" at bounding box center [138, 93] width 188 height 12
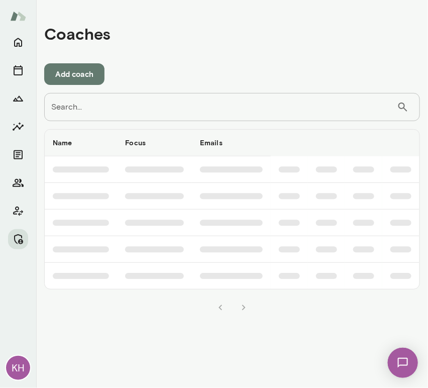
click at [92, 110] on input "Search..." at bounding box center [220, 107] width 353 height 28
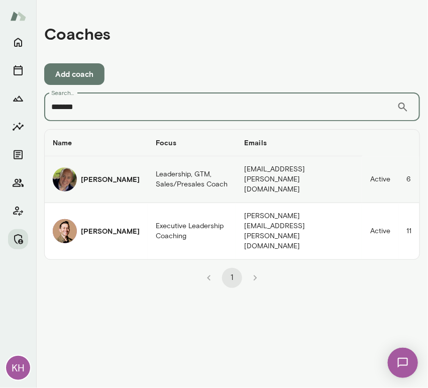
type input "*******"
click at [72, 179] on img "coaches table" at bounding box center [65, 179] width 24 height 24
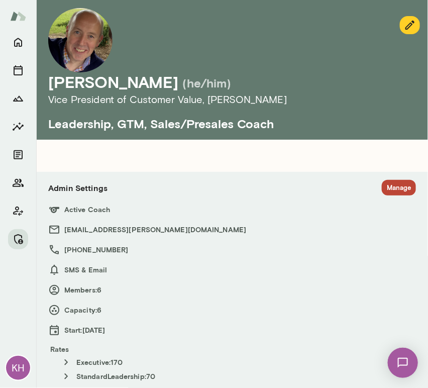
click at [389, 184] on button "Manage" at bounding box center [399, 188] width 34 height 16
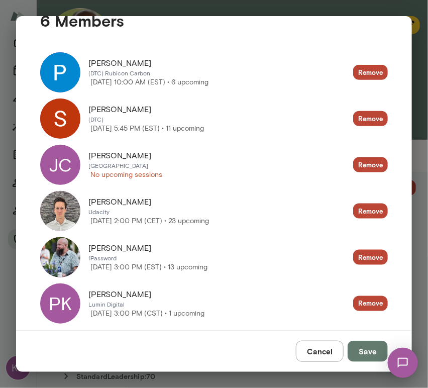
scroll to position [229, 0]
click at [318, 348] on button "Cancel" at bounding box center [320, 350] width 48 height 21
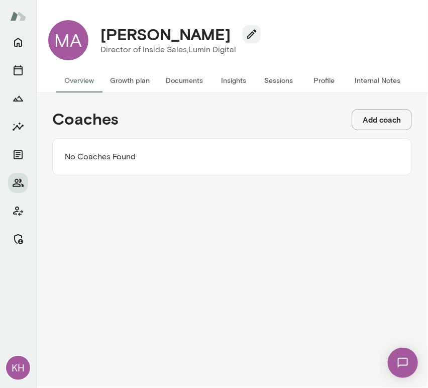
click at [376, 117] on button "Add coach" at bounding box center [382, 119] width 60 height 21
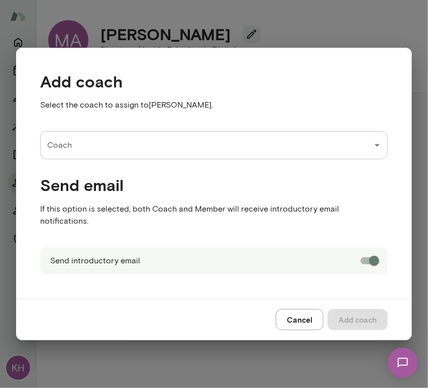
click at [158, 152] on input "Coach" at bounding box center [206, 145] width 323 height 19
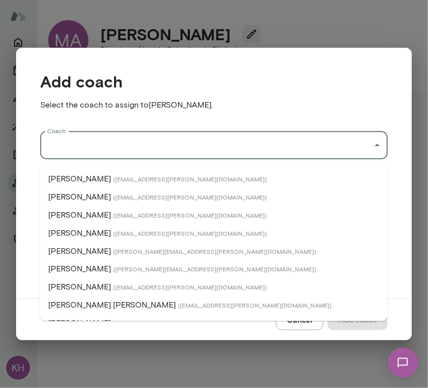
click at [82, 152] on input "Coach" at bounding box center [206, 145] width 323 height 19
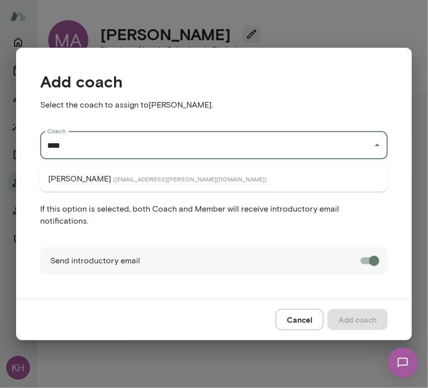
click at [87, 177] on li "[PERSON_NAME] ( [EMAIL_ADDRESS][PERSON_NAME][DOMAIN_NAME] )" at bounding box center [214, 179] width 348 height 18
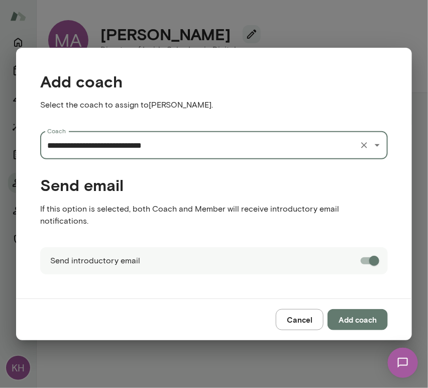
type input "**********"
click at [357, 313] on button "Add coach" at bounding box center [357, 319] width 60 height 21
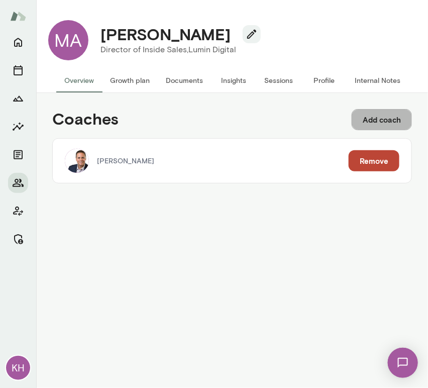
click at [371, 119] on button "Add coach" at bounding box center [382, 119] width 60 height 21
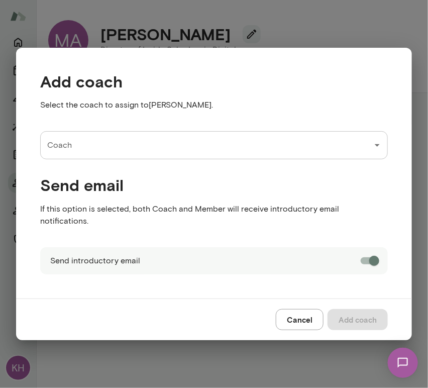
click at [69, 144] on input "Coach" at bounding box center [206, 145] width 323 height 19
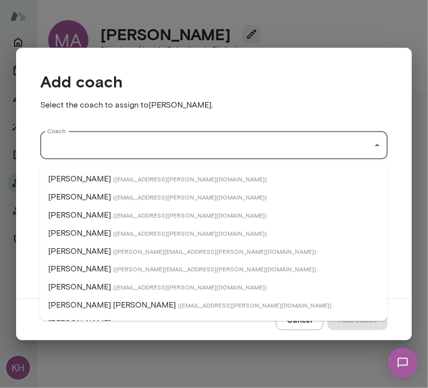
click at [82, 181] on p "Adam Griffin" at bounding box center [79, 179] width 63 height 12
type input "**********"
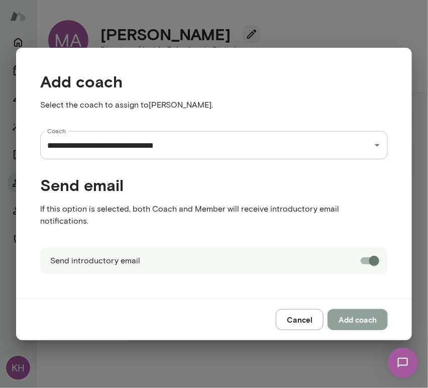
click at [356, 313] on button "Add coach" at bounding box center [357, 319] width 60 height 21
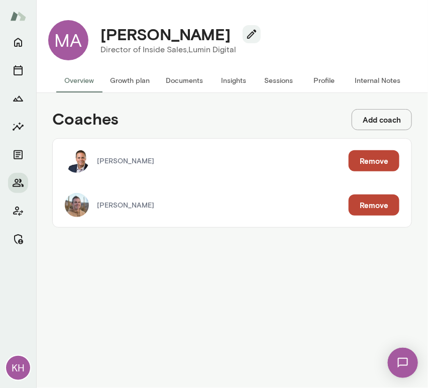
click at [160, 313] on div "Coaches Add coach Jon Fraser Remove Adam Griffin Remove" at bounding box center [232, 240] width 392 height 295
click at [123, 76] on button "Growth plan" at bounding box center [130, 80] width 56 height 24
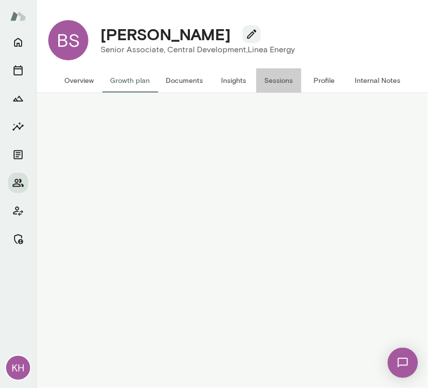
click at [276, 75] on button "Sessions" at bounding box center [278, 80] width 45 height 24
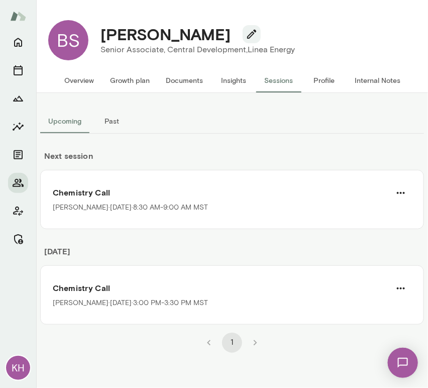
click at [79, 85] on button "Overview" at bounding box center [79, 80] width 46 height 24
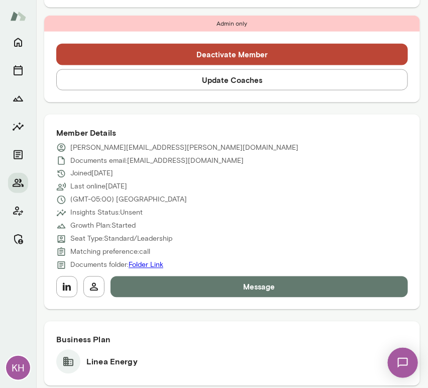
scroll to position [328, 0]
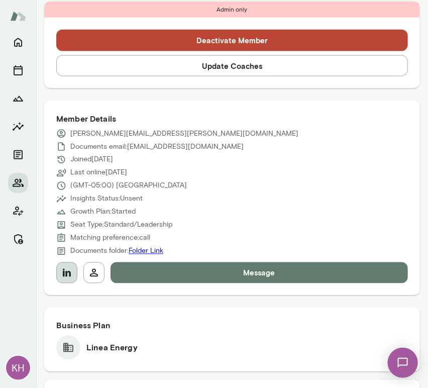
click at [61, 274] on icon "button" at bounding box center [67, 273] width 12 height 12
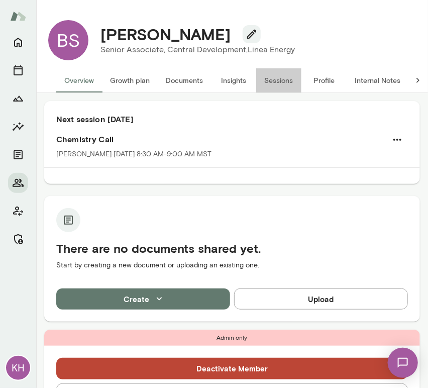
click at [270, 81] on button "Sessions" at bounding box center [278, 80] width 45 height 24
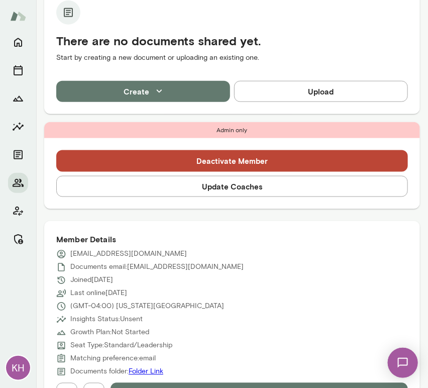
scroll to position [232, 0]
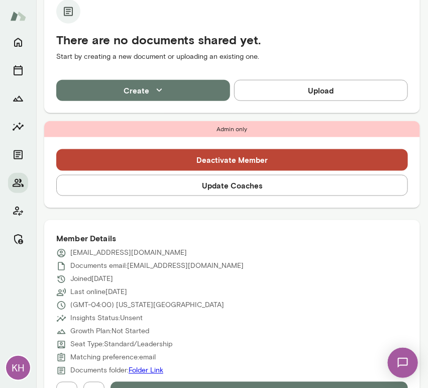
click at [235, 192] on button "Update Coaches" at bounding box center [232, 185] width 352 height 21
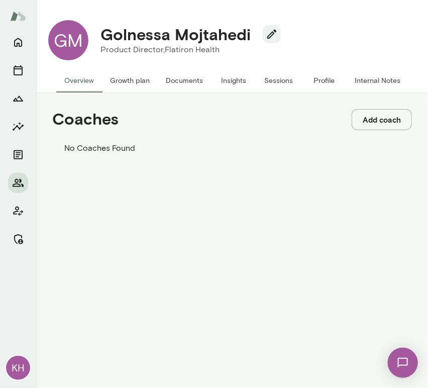
click at [378, 119] on button "Add coach" at bounding box center [382, 119] width 60 height 21
click at [71, 55] on input "Coach" at bounding box center [35, 50] width 71 height 10
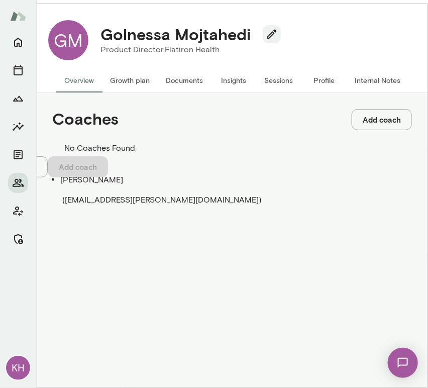
click at [147, 195] on span "( marklazen@mento.co )" at bounding box center [161, 200] width 199 height 10
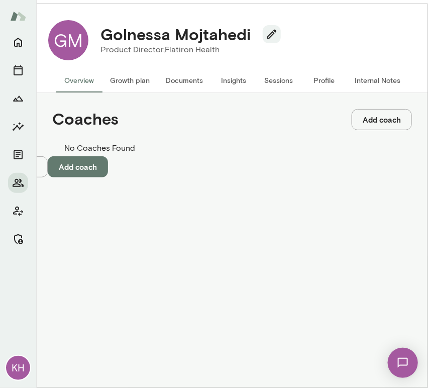
type input "**********"
click at [108, 177] on button "Add coach" at bounding box center [78, 166] width 60 height 21
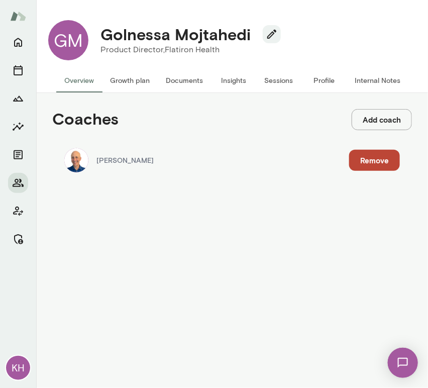
click at [361, 124] on button "Add coach" at bounding box center [382, 119] width 60 height 21
click at [71, 55] on input "Coach" at bounding box center [35, 50] width 71 height 10
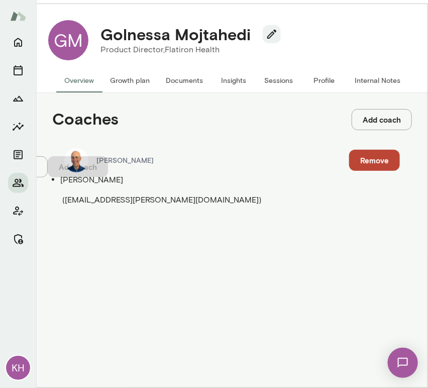
click at [114, 195] on span "( cherylmills@mento.co )" at bounding box center [161, 200] width 199 height 10
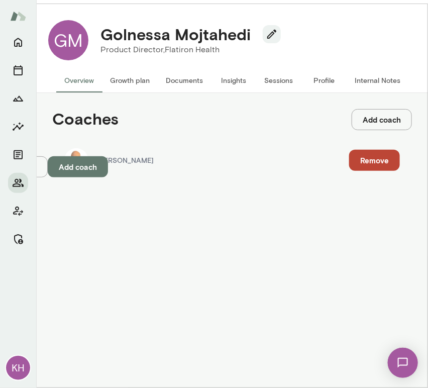
type input "**********"
click at [108, 177] on button "Add coach" at bounding box center [78, 166] width 60 height 21
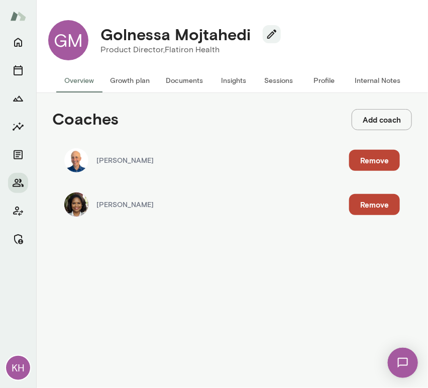
click at [388, 79] on button "Internal Notes" at bounding box center [377, 80] width 62 height 24
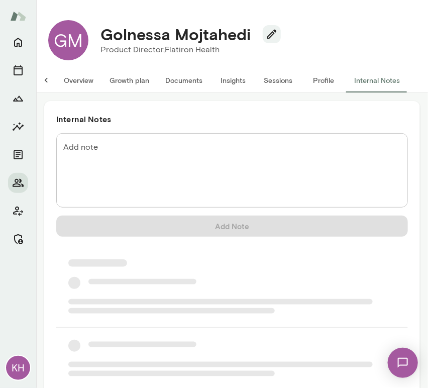
scroll to position [0, 8]
click at [113, 153] on textarea "Add note" at bounding box center [231, 171] width 337 height 58
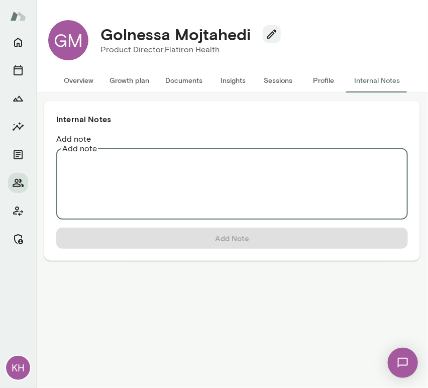
scroll to position [0, 0]
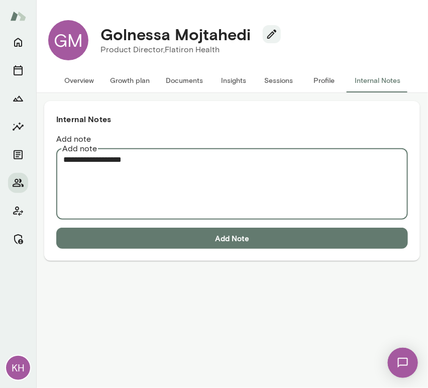
click at [80, 154] on textarea "**********" at bounding box center [231, 183] width 337 height 58
click at [80, 159] on textarea "**********" at bounding box center [231, 183] width 337 height 58
click at [74, 162] on textarea "**********" at bounding box center [231, 183] width 337 height 58
click at [155, 154] on textarea "**********" at bounding box center [231, 183] width 337 height 58
paste textarea "**********"
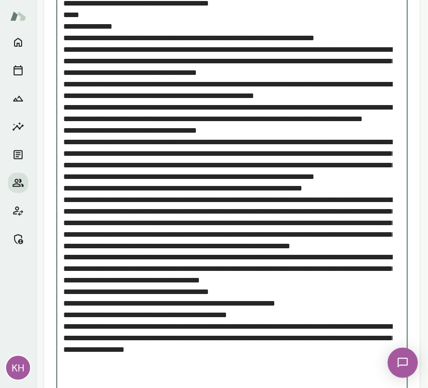
scroll to position [285, 0]
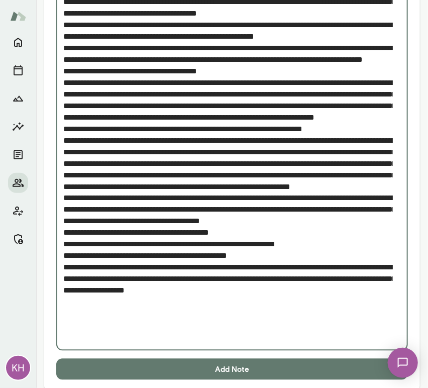
type textarea "**********"
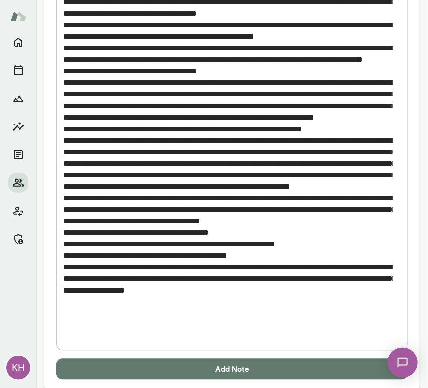
click at [168, 359] on button "Add Note" at bounding box center [232, 369] width 352 height 21
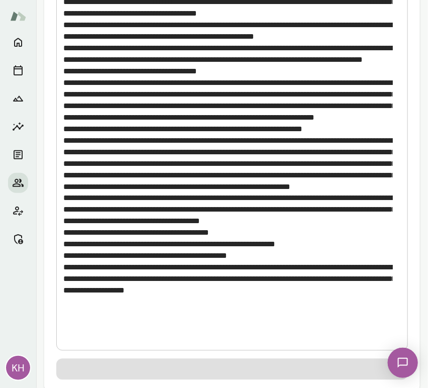
scroll to position [0, 0]
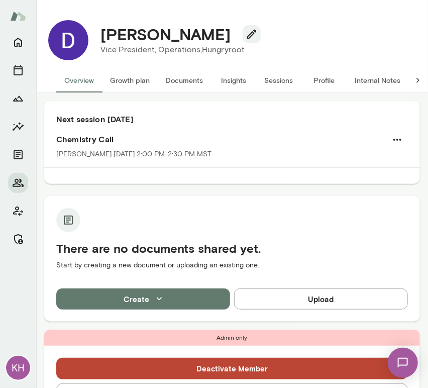
click at [280, 82] on button "Sessions" at bounding box center [278, 80] width 45 height 24
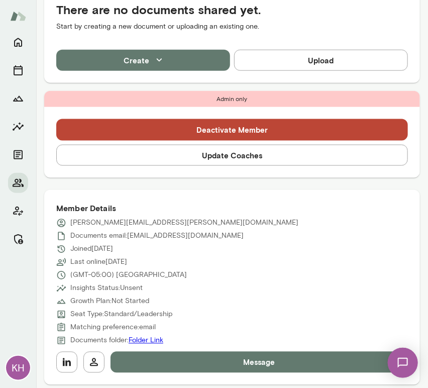
scroll to position [263, 0]
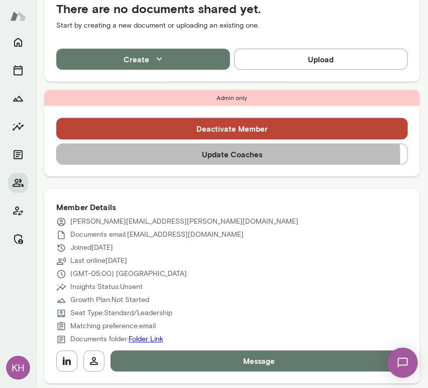
click at [197, 156] on button "Update Coaches" at bounding box center [232, 154] width 352 height 21
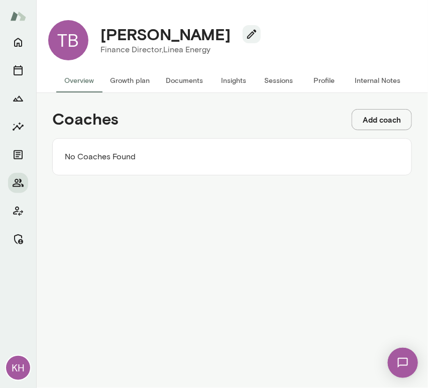
click at [368, 124] on button "Add coach" at bounding box center [382, 119] width 60 height 21
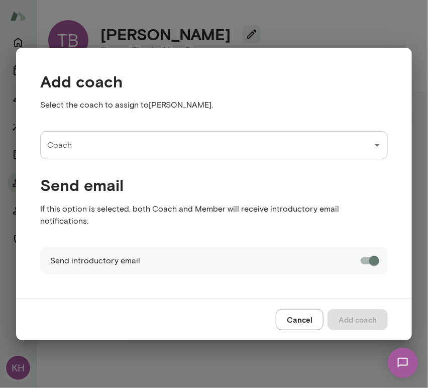
click at [183, 152] on input "Coach" at bounding box center [206, 145] width 323 height 19
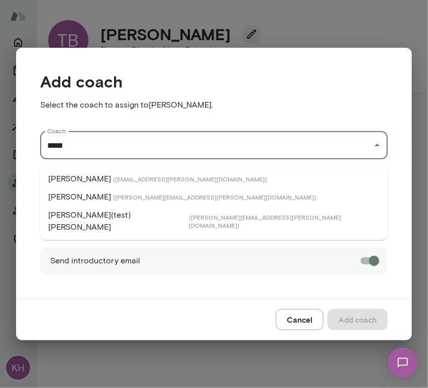
click at [128, 178] on span "( [EMAIL_ADDRESS][PERSON_NAME][DOMAIN_NAME] )" at bounding box center [190, 179] width 154 height 8
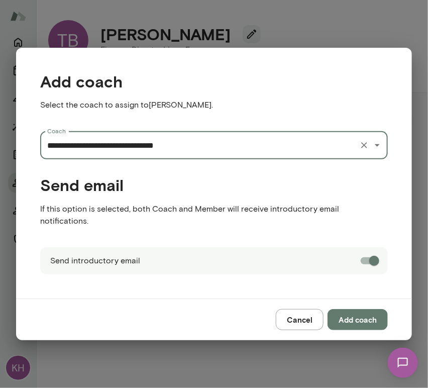
type input "**********"
click at [346, 309] on button "Add coach" at bounding box center [357, 319] width 60 height 21
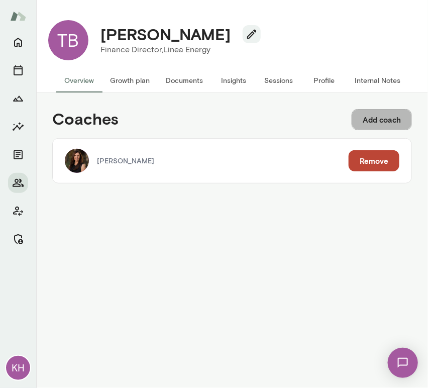
click at [366, 125] on button "Add coach" at bounding box center [382, 119] width 60 height 21
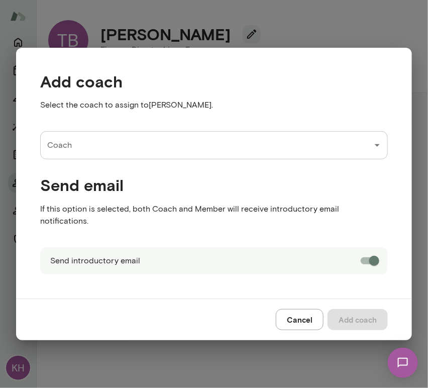
click at [197, 154] on input "Coach" at bounding box center [206, 145] width 323 height 19
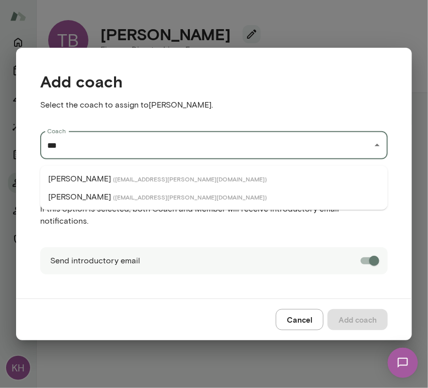
click at [156, 177] on span "( [EMAIL_ADDRESS][PERSON_NAME][DOMAIN_NAME] )" at bounding box center [190, 179] width 154 height 8
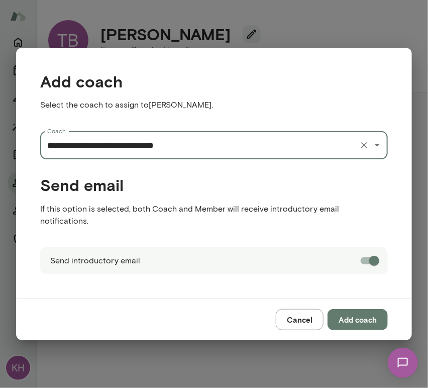
type input "**********"
click at [354, 310] on button "Add coach" at bounding box center [357, 319] width 60 height 21
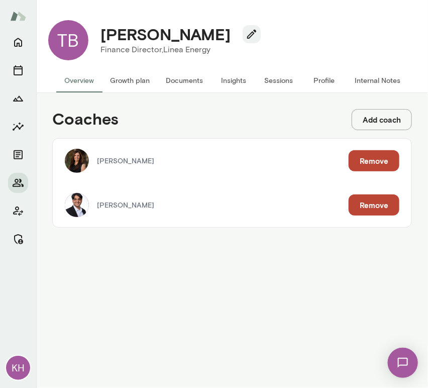
click at [367, 80] on button "Internal Notes" at bounding box center [377, 80] width 62 height 24
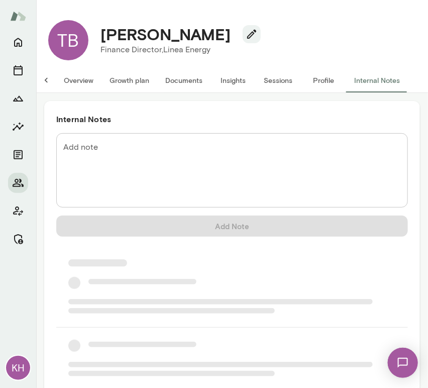
scroll to position [0, 8]
click at [153, 131] on div "Internal Notes Add note * Add note Add Note" at bounding box center [232, 283] width 376 height 364
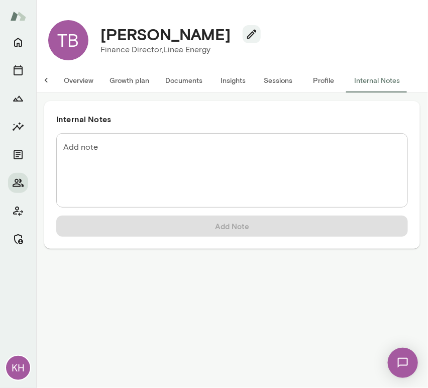
scroll to position [0, 0]
click at [146, 144] on textarea "Add note" at bounding box center [231, 171] width 337 height 58
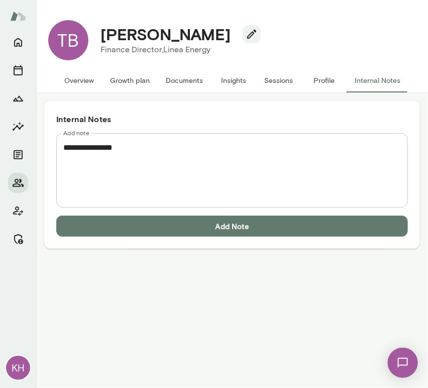
click at [88, 164] on textarea "**********" at bounding box center [231, 171] width 337 height 58
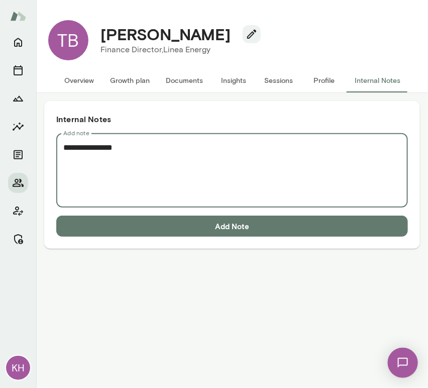
click at [141, 156] on textarea "**********" at bounding box center [231, 171] width 337 height 58
paste textarea "**********"
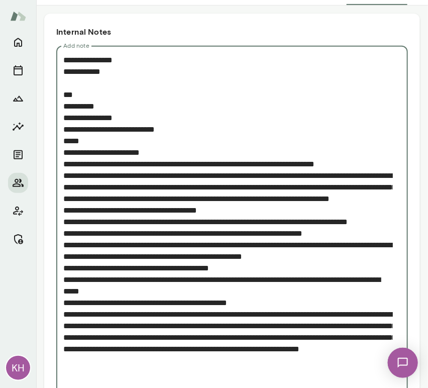
scroll to position [146, 0]
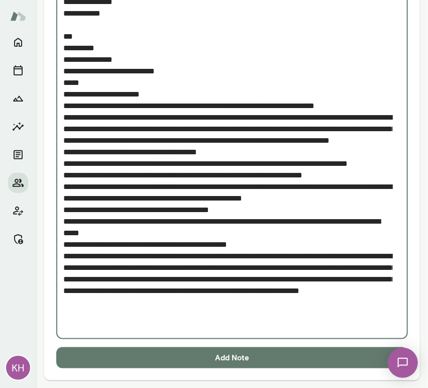
type textarea "**********"
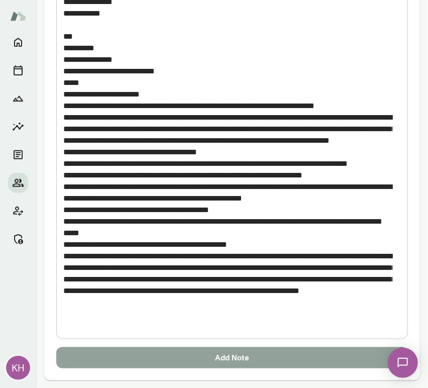
click at [164, 357] on button "Add Note" at bounding box center [232, 357] width 352 height 21
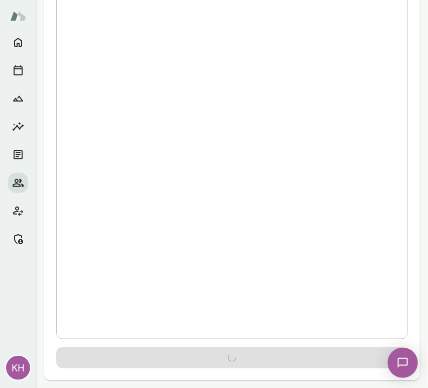
scroll to position [0, 0]
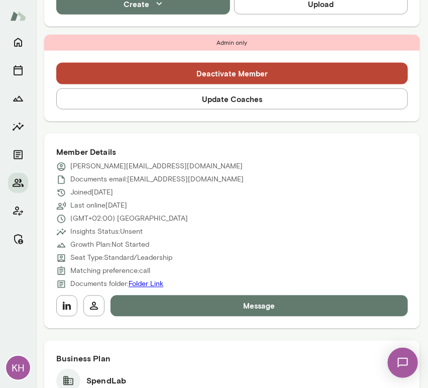
scroll to position [323, 0]
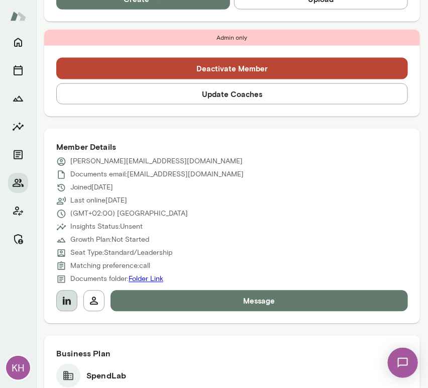
click at [67, 298] on icon "button" at bounding box center [67, 301] width 12 height 12
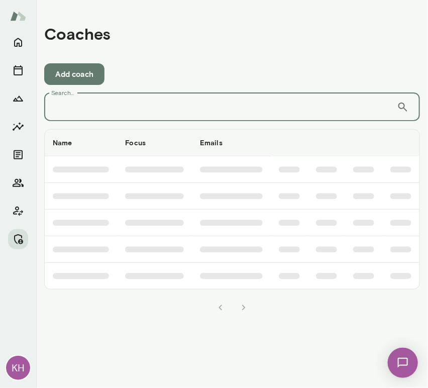
click at [225, 104] on input "Search..." at bounding box center [220, 107] width 353 height 28
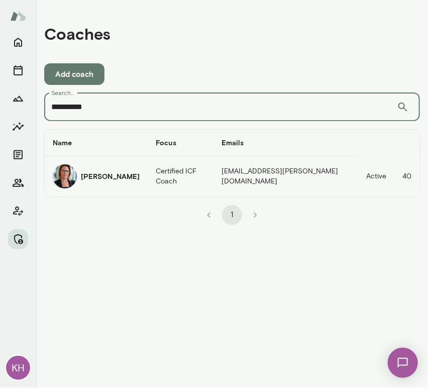
type input "**********"
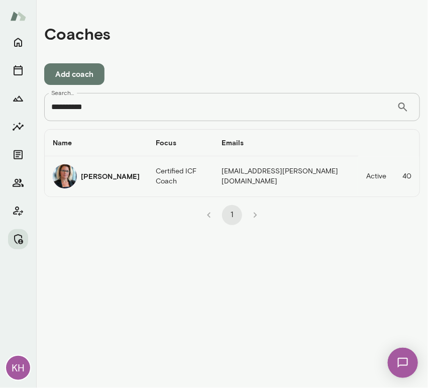
click at [98, 177] on h6 "[PERSON_NAME]" at bounding box center [110, 176] width 59 height 10
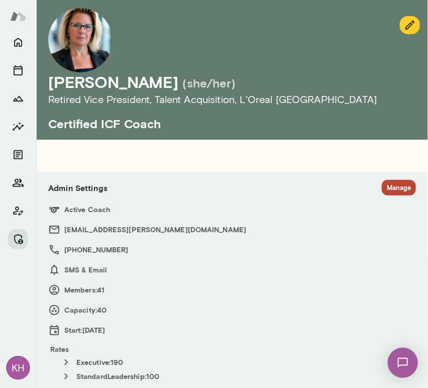
click at [386, 189] on button "Manage" at bounding box center [399, 188] width 34 height 16
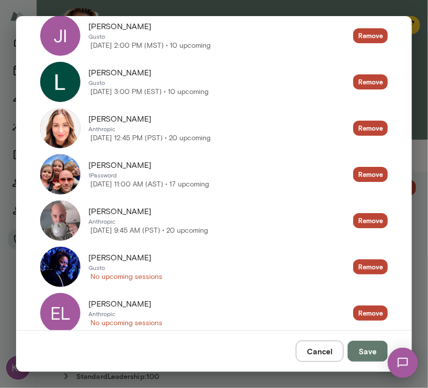
scroll to position [1781, 0]
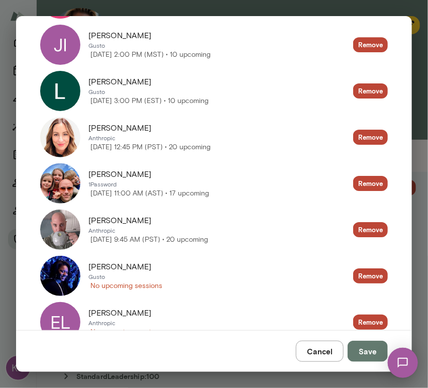
click at [327, 355] on button "Cancel" at bounding box center [320, 350] width 48 height 21
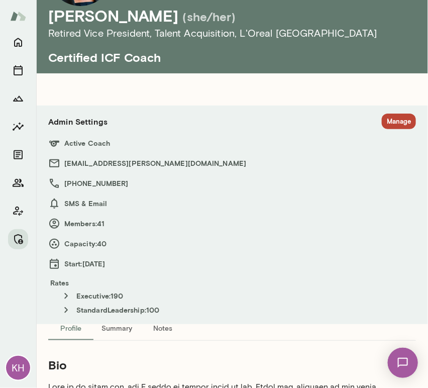
scroll to position [52, 0]
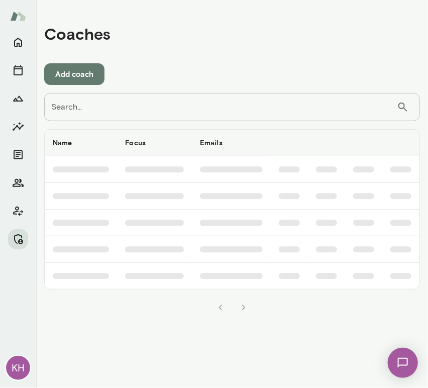
click at [207, 99] on input "Search..." at bounding box center [220, 107] width 353 height 28
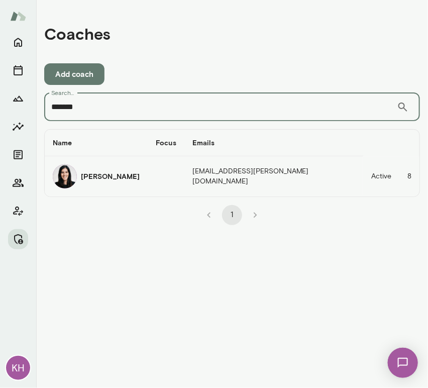
type input "*******"
click at [78, 175] on div "[PERSON_NAME]" at bounding box center [96, 176] width 87 height 24
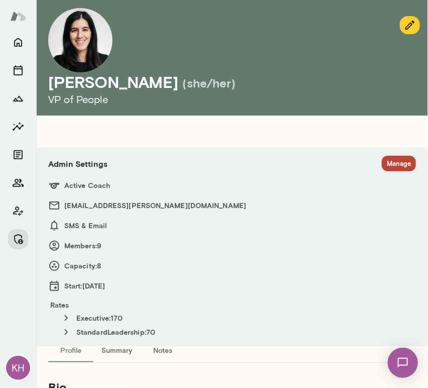
click at [394, 162] on button "Manage" at bounding box center [399, 164] width 34 height 16
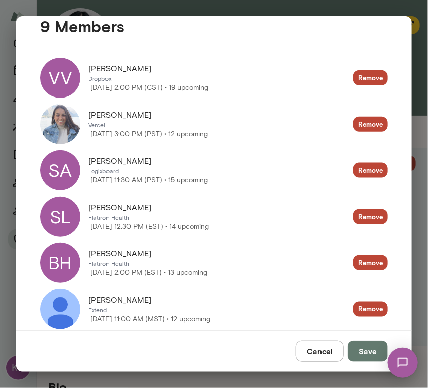
scroll to position [225, 0]
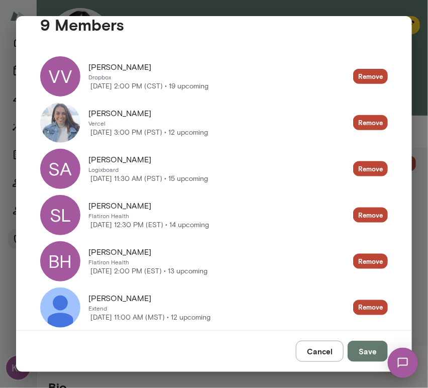
click at [156, 11] on div "**********" at bounding box center [214, 194] width 428 height 388
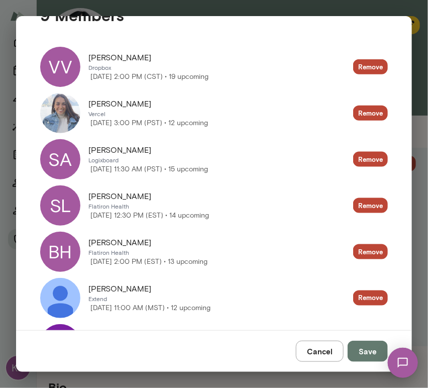
scroll to position [236, 0]
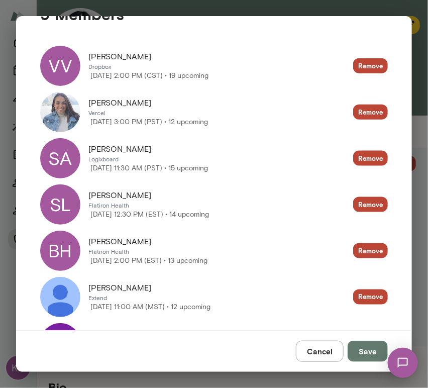
drag, startPoint x: 159, startPoint y: 99, endPoint x: 88, endPoint y: 106, distance: 70.7
click at [88, 106] on div "[PERSON_NAME]" at bounding box center [148, 103] width 120 height 12
copy span "[PERSON_NAME]"
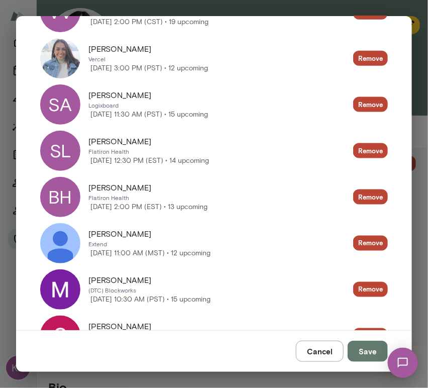
scroll to position [290, 0]
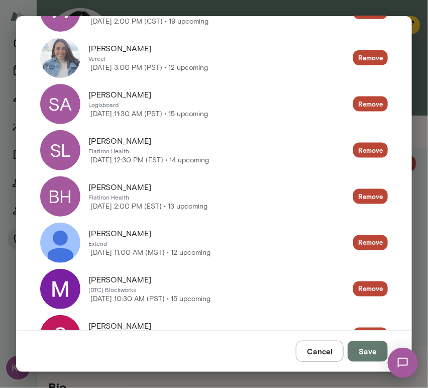
drag, startPoint x: 133, startPoint y: 142, endPoint x: 84, endPoint y: 144, distance: 48.8
click at [84, 144] on div "SL [GEOGRAPHIC_DATA][PERSON_NAME] Flatiron Health [DATE] 12:30 PM (EST) • 14 up…" at bounding box center [124, 150] width 169 height 40
copy div "[DATE] 11:30 AM (PST) • 15 upcoming Remove SL [PERSON_NAME]"
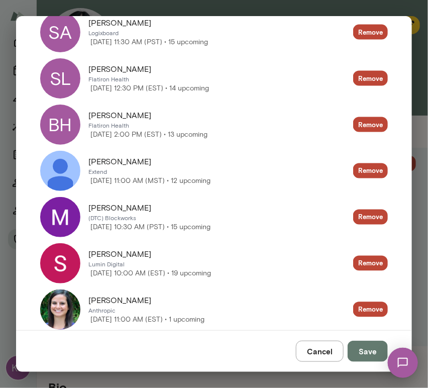
scroll to position [369, 0]
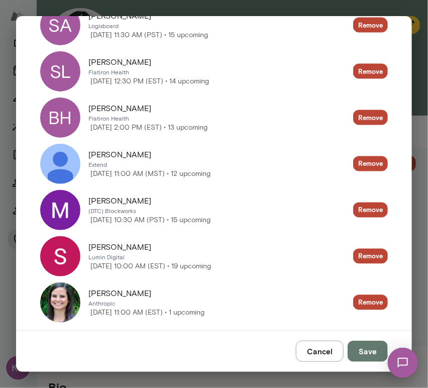
drag, startPoint x: 124, startPoint y: 109, endPoint x: 83, endPoint y: 105, distance: 40.9
click at [83, 105] on div "[PERSON_NAME] Flatiron Health [DATE] 2:00 PM (EST) • 13 upcoming" at bounding box center [123, 117] width 167 height 40
copy div "[DATE] 12:30 PM (EST) • 14 upcoming Remove [PERSON_NAME][GEOGRAPHIC_DATA]"
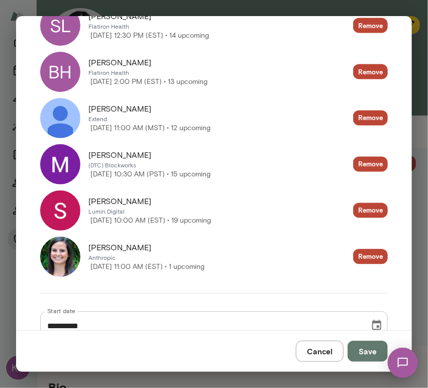
scroll to position [415, 0]
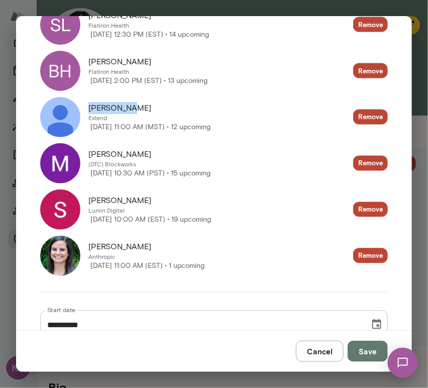
drag, startPoint x: 125, startPoint y: 108, endPoint x: 84, endPoint y: 107, distance: 40.2
click at [84, 107] on div "[PERSON_NAME] Extend [DATE] 11:00 AM (MST) • 12 upcoming" at bounding box center [125, 117] width 170 height 40
copy span "[PERSON_NAME]"
drag, startPoint x: 163, startPoint y: 200, endPoint x: 80, endPoint y: 205, distance: 83.5
click at [80, 205] on div "[PERSON_NAME] Digital [DATE] 10:00 AM (EST) • 19 upcoming" at bounding box center [125, 209] width 171 height 40
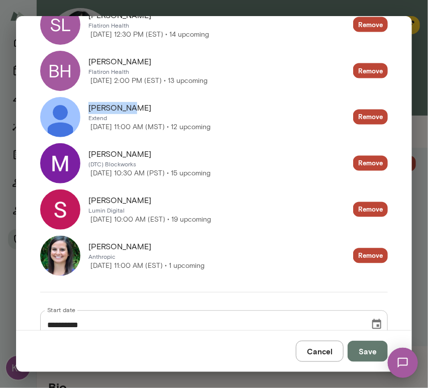
copy div "[DATE] 10:30 AM (PST) • 15 upcoming Remove [PERSON_NAME]"
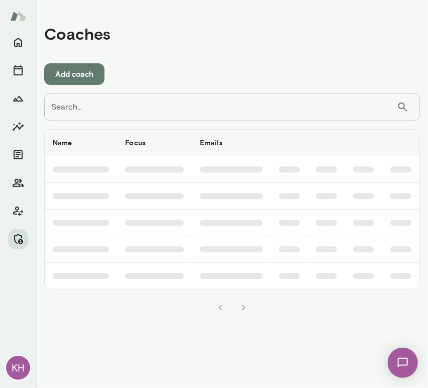
click at [240, 111] on input "Search..." at bounding box center [220, 107] width 353 height 28
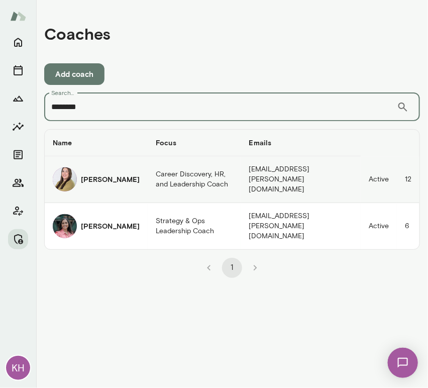
type input "********"
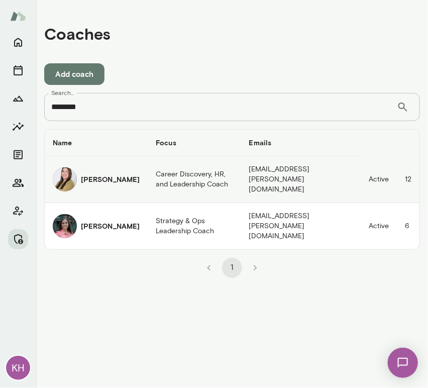
click at [80, 180] on div "[PERSON_NAME]" at bounding box center [96, 179] width 87 height 24
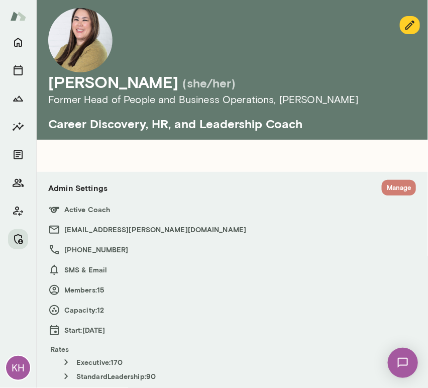
click at [392, 191] on button "Manage" at bounding box center [399, 188] width 34 height 16
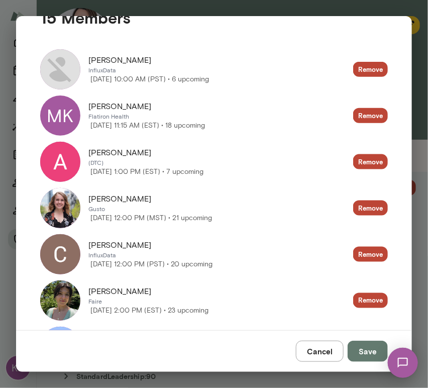
scroll to position [233, 0]
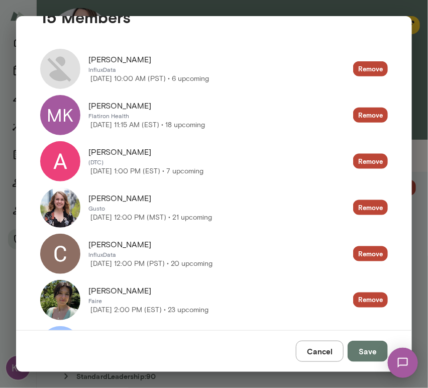
drag, startPoint x: 137, startPoint y: 107, endPoint x: 82, endPoint y: 107, distance: 54.7
click at [82, 107] on div "[PERSON_NAME] Flatiron Health [DATE] 11:15 AM (EST) • 18 upcoming" at bounding box center [122, 115] width 165 height 40
copy div "[DATE] 10:00 AM (PST) • 6 upcoming Remove [PERSON_NAME]"
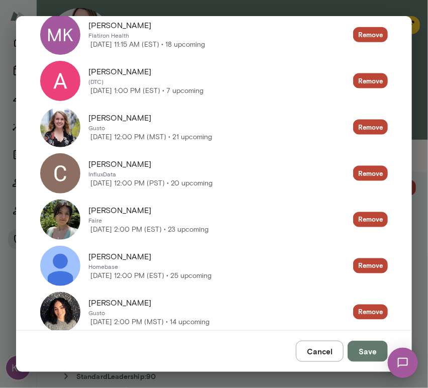
scroll to position [313, 0]
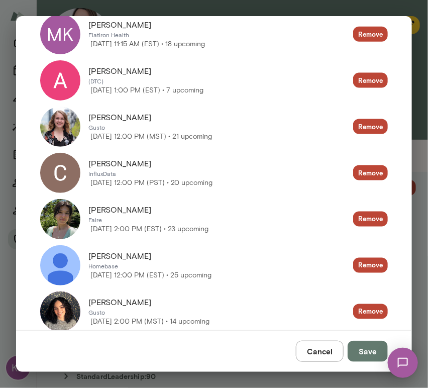
drag, startPoint x: 153, startPoint y: 162, endPoint x: 84, endPoint y: 169, distance: 69.1
click at [84, 169] on div "[PERSON_NAME] InfluxData [DATE] 12:00 PM (PST) • 20 upcoming" at bounding box center [126, 173] width 172 height 40
copy span "[PERSON_NAME]"
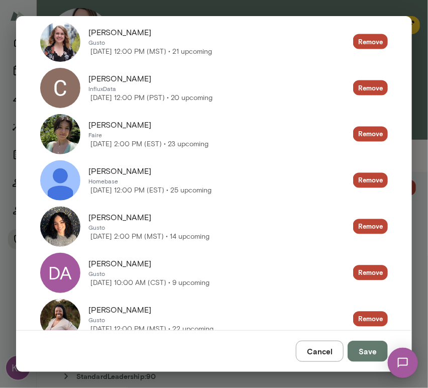
scroll to position [401, 0]
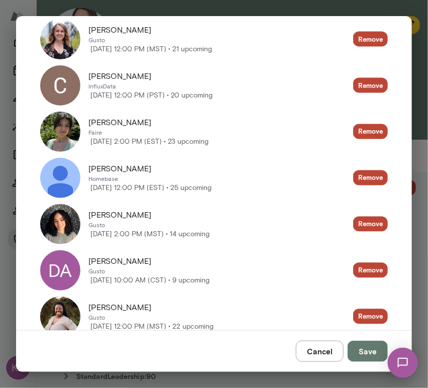
drag, startPoint x: 145, startPoint y: 122, endPoint x: 84, endPoint y: 123, distance: 60.8
click at [84, 123] on div "[PERSON_NAME] Faire [DATE] 2:00 PM (EST) • 23 upcoming" at bounding box center [124, 131] width 168 height 40
copy span "[PERSON_NAME]"
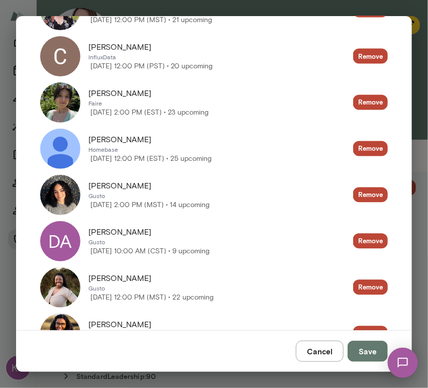
scroll to position [430, 0]
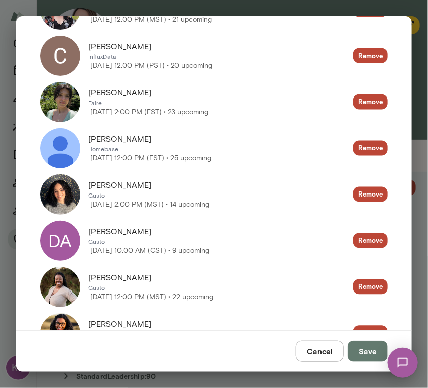
drag, startPoint x: 150, startPoint y: 140, endPoint x: 88, endPoint y: 139, distance: 61.8
click at [88, 139] on div "[PERSON_NAME]" at bounding box center [149, 139] width 123 height 12
copy span "[PERSON_NAME]"
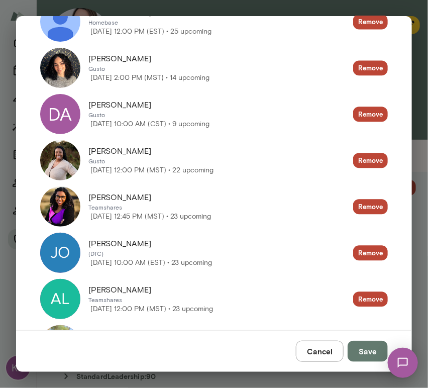
scroll to position [569, 0]
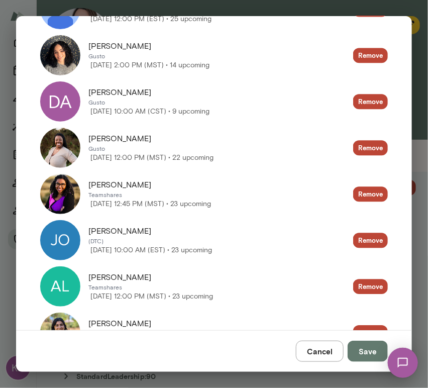
drag, startPoint x: 129, startPoint y: 184, endPoint x: 78, endPoint y: 182, distance: 50.2
click at [78, 182] on div "[PERSON_NAME] Teamshares [DATE] 12:45 PM (MST) • 23 upcoming" at bounding box center [125, 194] width 171 height 40
copy div "[DATE] 12:00 PM (MST) • 22 upcoming Remove [PERSON_NAME]"
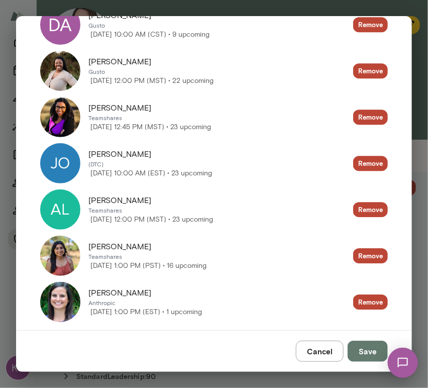
scroll to position [647, 0]
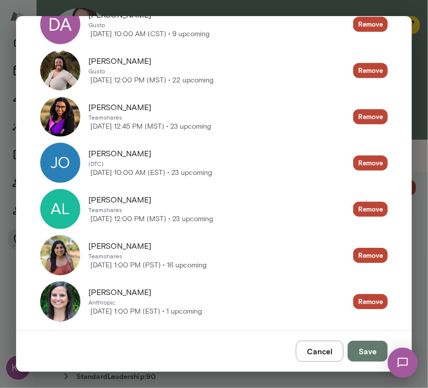
drag, startPoint x: 157, startPoint y: 199, endPoint x: 82, endPoint y: 198, distance: 74.3
click at [82, 198] on div "[PERSON_NAME] Teamshares [DATE] 12:00 PM (MST) • 23 upcoming" at bounding box center [126, 209] width 173 height 40
copy div "[DATE] 10:00 AM (EST) • 23 upcoming Remove [PERSON_NAME]"
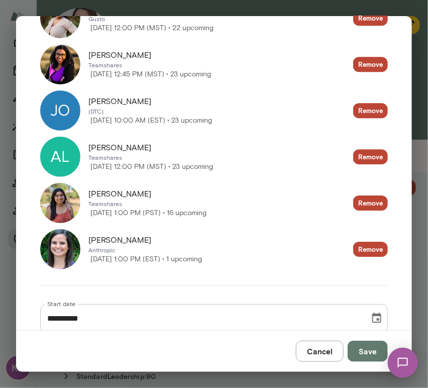
scroll to position [708, 0]
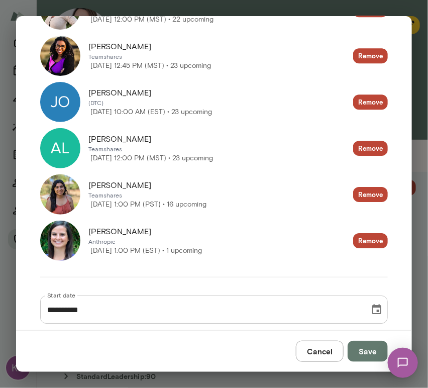
drag, startPoint x: 148, startPoint y: 186, endPoint x: 84, endPoint y: 185, distance: 64.3
click at [84, 185] on div "[PERSON_NAME] Teamshares [DATE] 1:00 PM (PST) • 16 upcoming" at bounding box center [123, 194] width 166 height 40
copy div "[DATE] 12:00 PM (MST) • 23 upcoming Remove [PERSON_NAME]"
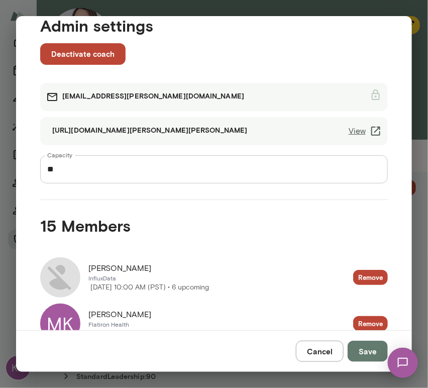
scroll to position [25, 0]
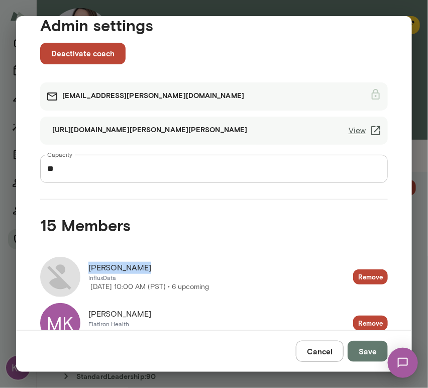
drag, startPoint x: 143, startPoint y: 265, endPoint x: 85, endPoint y: 261, distance: 57.9
click at [85, 261] on div "[PERSON_NAME] InfluxData [DATE] 10:00 AM (PST) • 6 upcoming" at bounding box center [124, 277] width 169 height 40
copy span "[PERSON_NAME]"
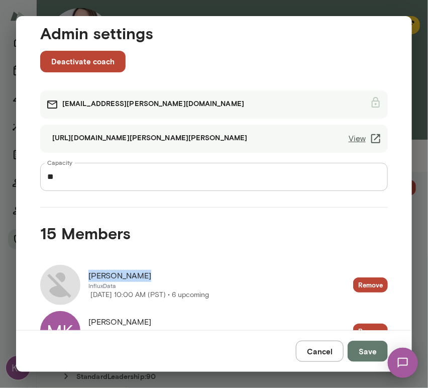
scroll to position [0, 0]
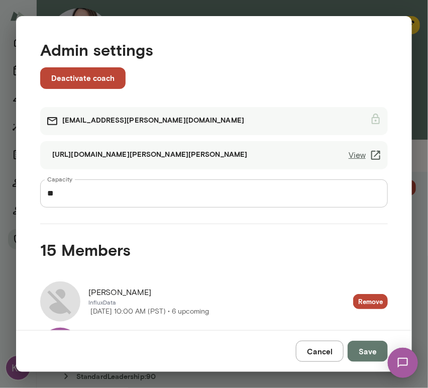
click at [148, 251] on h4 "15 Members" at bounding box center [214, 249] width 348 height 19
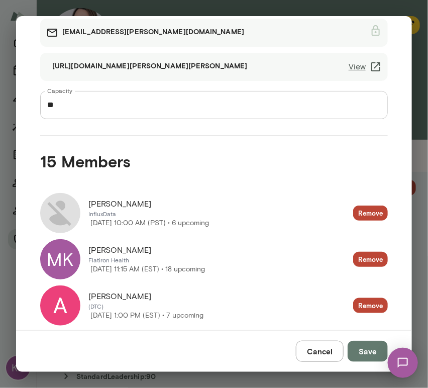
scroll to position [88, 0]
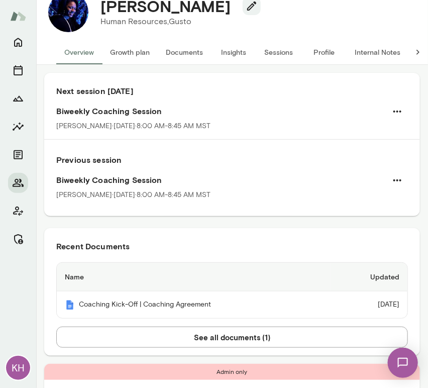
scroll to position [28, 0]
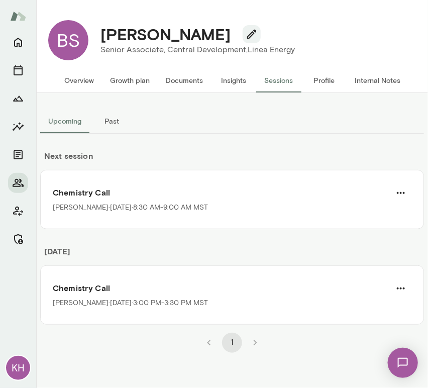
click at [367, 79] on button "Internal Notes" at bounding box center [377, 80] width 62 height 24
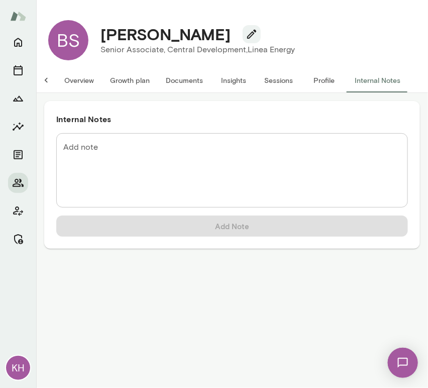
click at [177, 153] on textarea "Add note" at bounding box center [231, 171] width 337 height 58
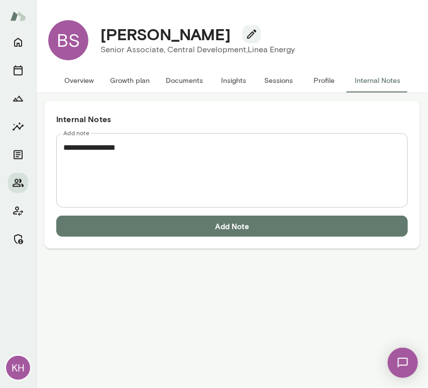
click at [79, 161] on textarea "**********" at bounding box center [231, 171] width 337 height 58
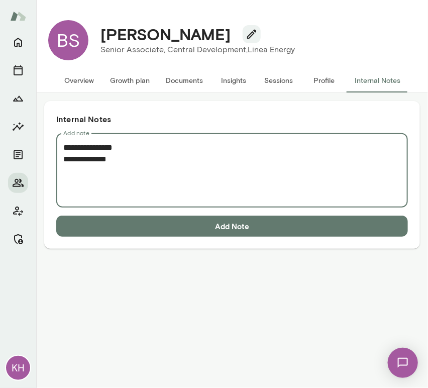
paste textarea "**********"
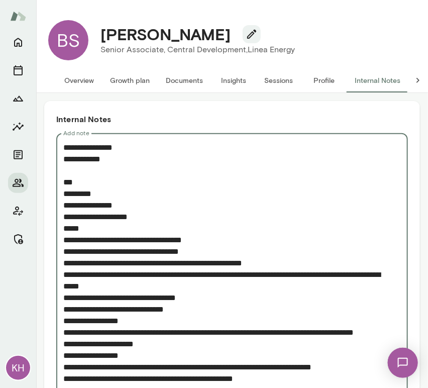
scroll to position [953, 0]
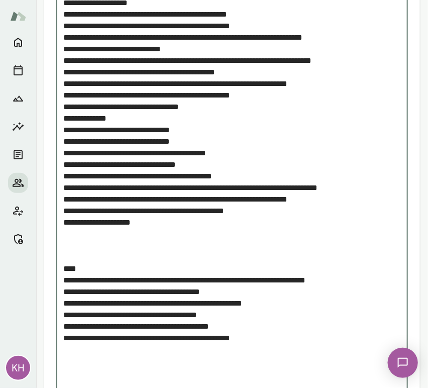
drag, startPoint x: 84, startPoint y: 311, endPoint x: 57, endPoint y: 285, distance: 37.3
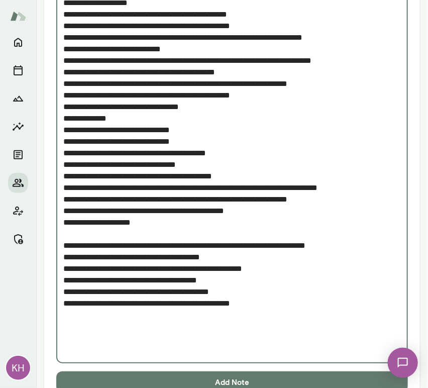
scroll to position [977, 0]
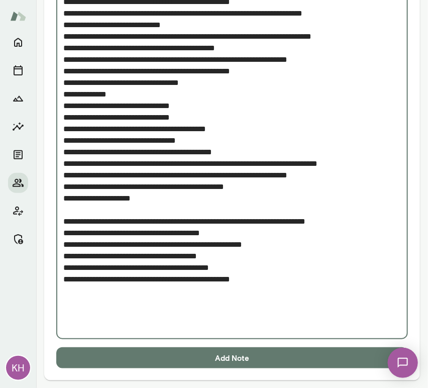
type textarea "**********"
click at [135, 353] on button "Add Note" at bounding box center [232, 357] width 352 height 21
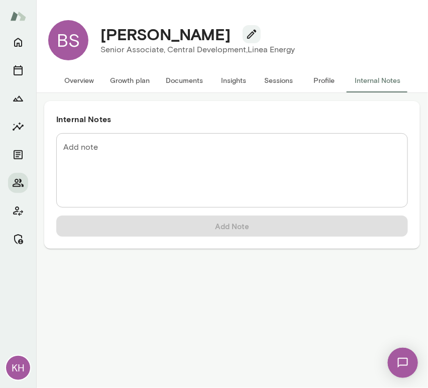
scroll to position [0, 0]
